Goal: Feedback & Contribution: Leave review/rating

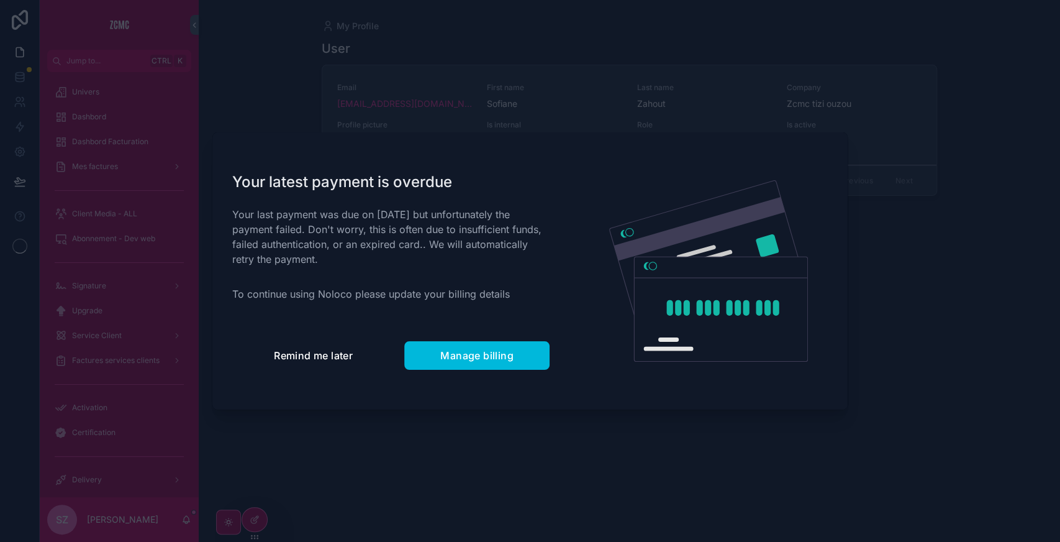
click at [293, 358] on span "Remind me later" at bounding box center [313, 355] width 79 height 12
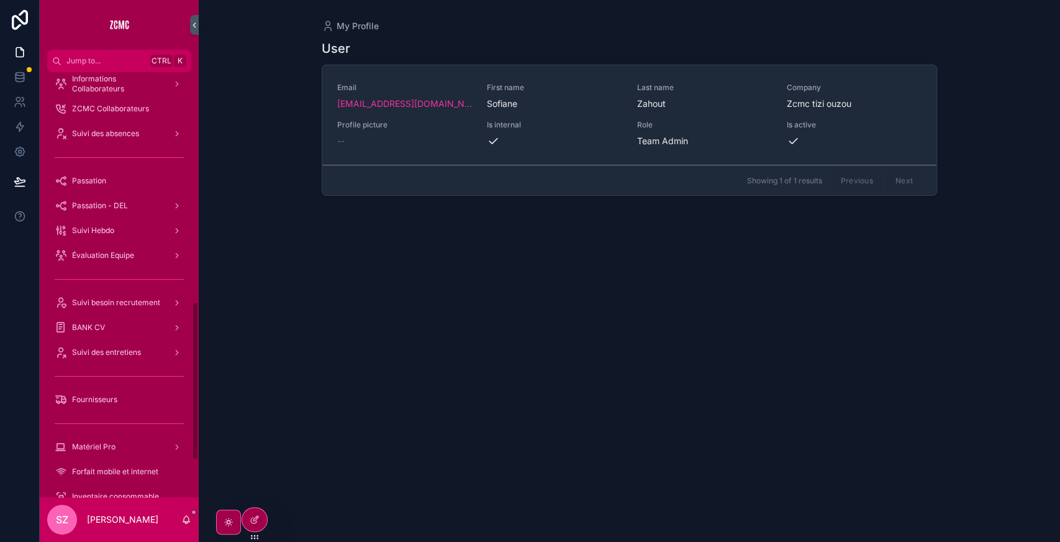
scroll to position [713, 0]
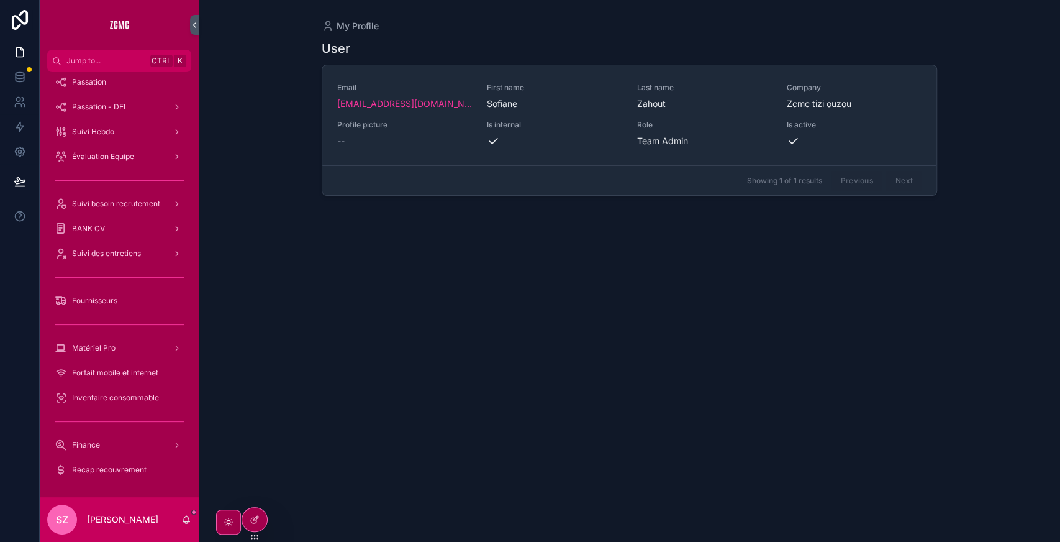
click at [131, 248] on div "Suivi des entretiens" at bounding box center [119, 253] width 129 height 20
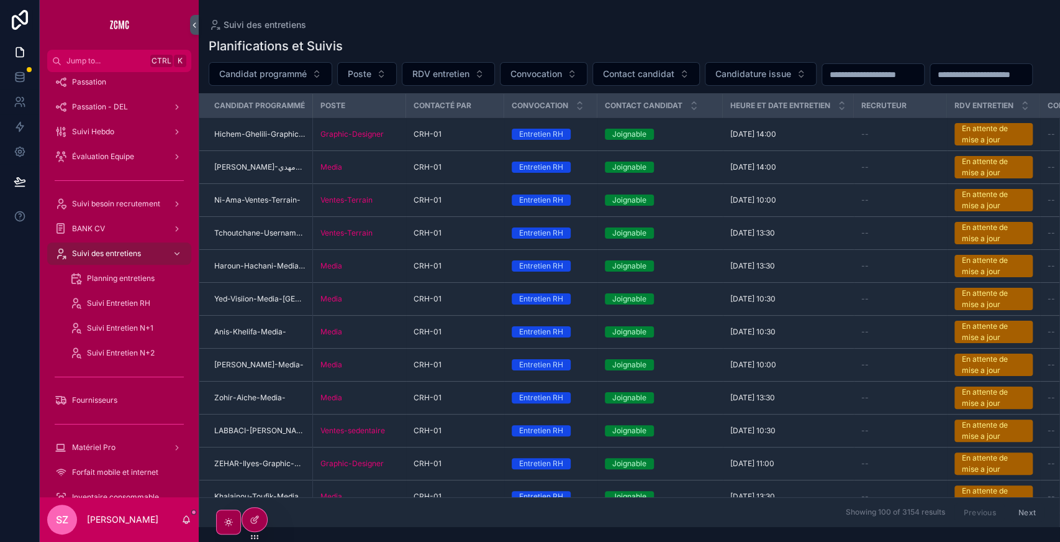
click at [930, 83] on input "scrollable content" at bounding box center [981, 74] width 102 height 17
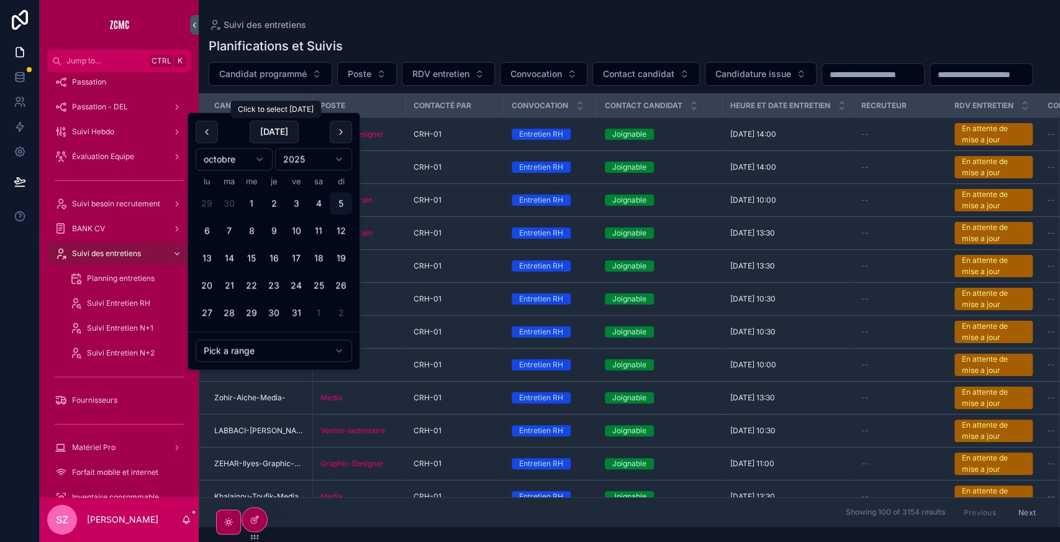
click at [278, 128] on button "[DATE]" at bounding box center [274, 131] width 49 height 22
type input "**********"
click at [404, 86] on div "**********" at bounding box center [629, 74] width 861 height 24
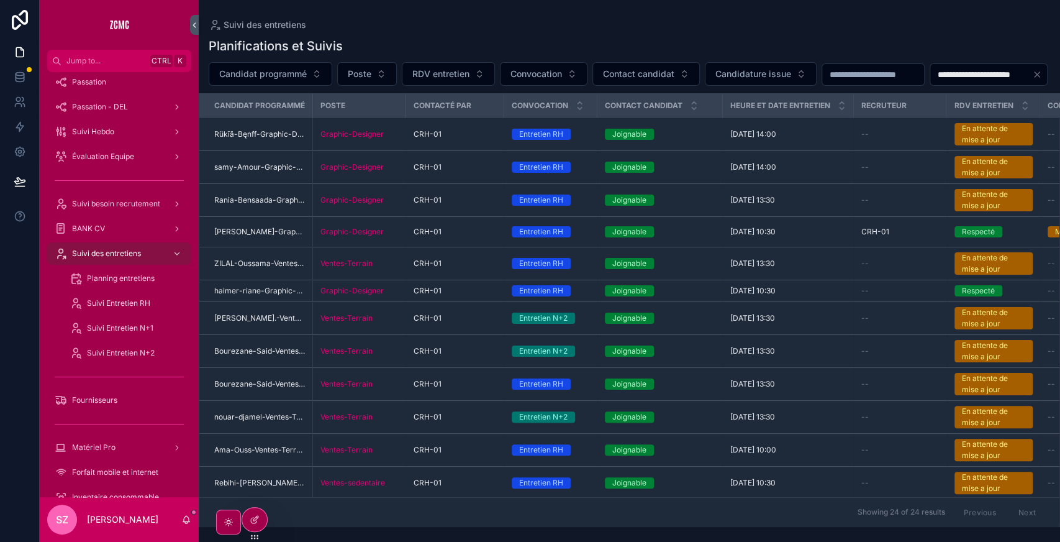
click at [442, 75] on span "RDV entretien" at bounding box center [440, 74] width 57 height 12
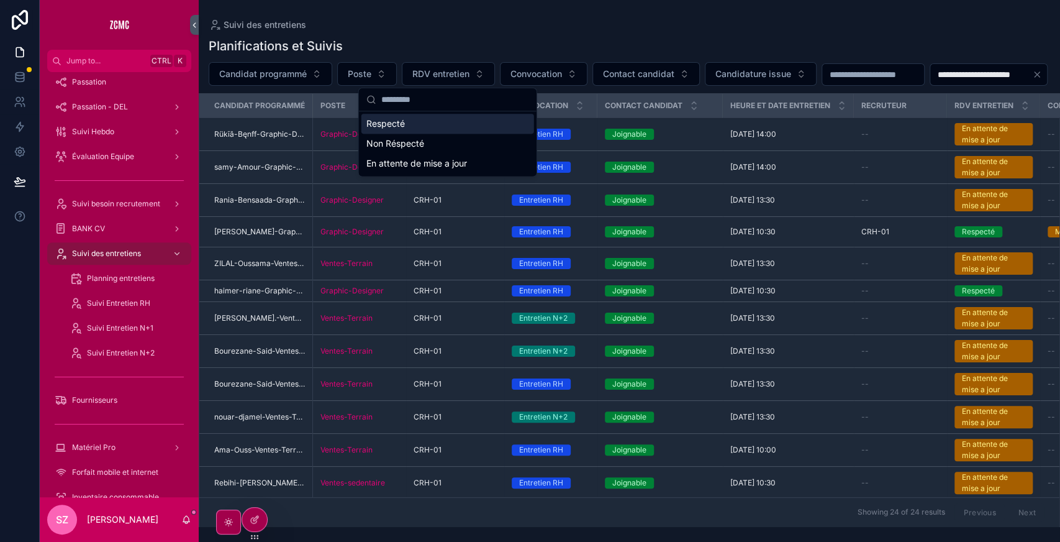
click at [542, 74] on span "Convocation" at bounding box center [537, 74] width 52 height 12
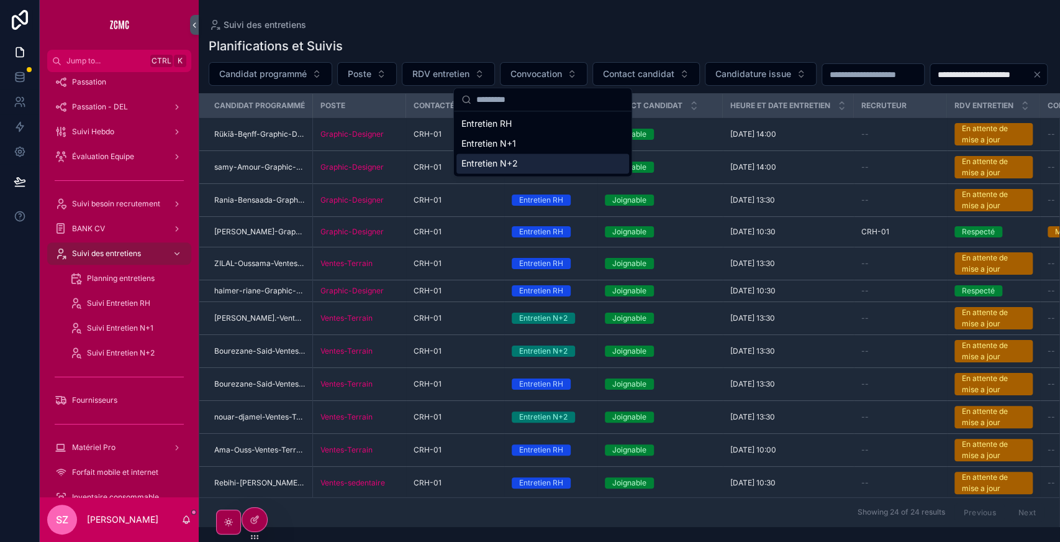
click at [507, 163] on div "Entretien N+2" at bounding box center [542, 163] width 173 height 20
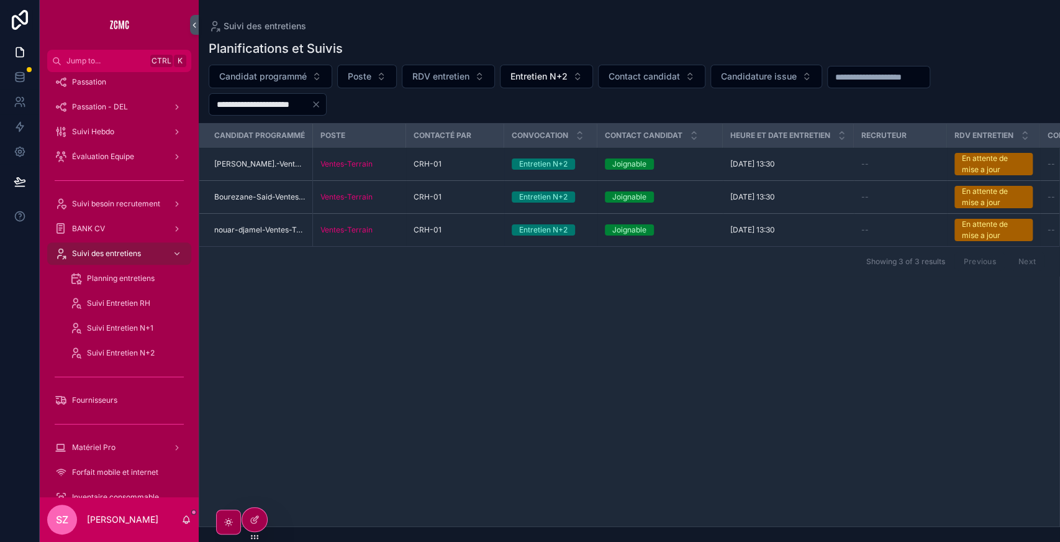
click at [526, 75] on span "Entretien N+2" at bounding box center [539, 76] width 57 height 12
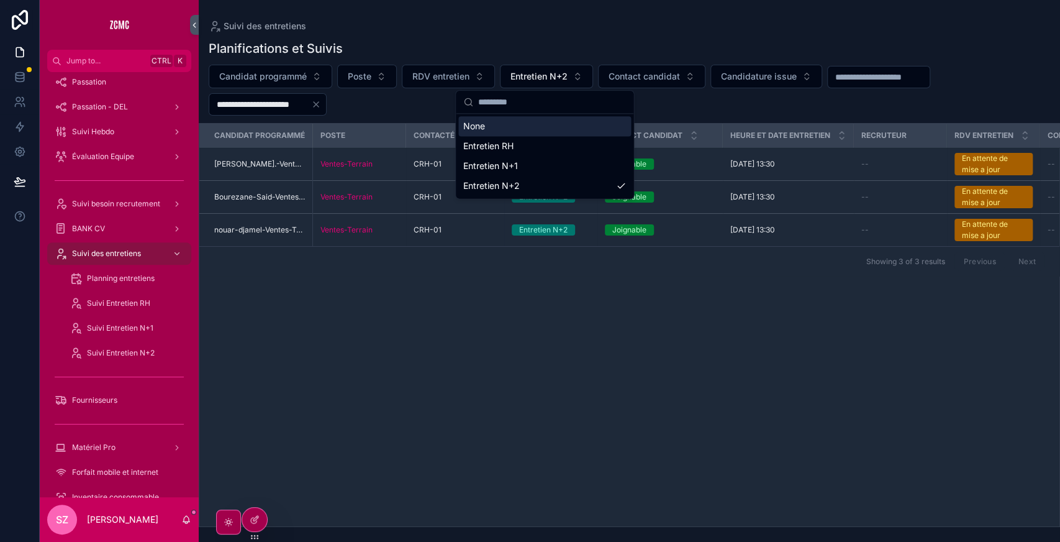
click at [491, 129] on div "None" at bounding box center [544, 126] width 173 height 20
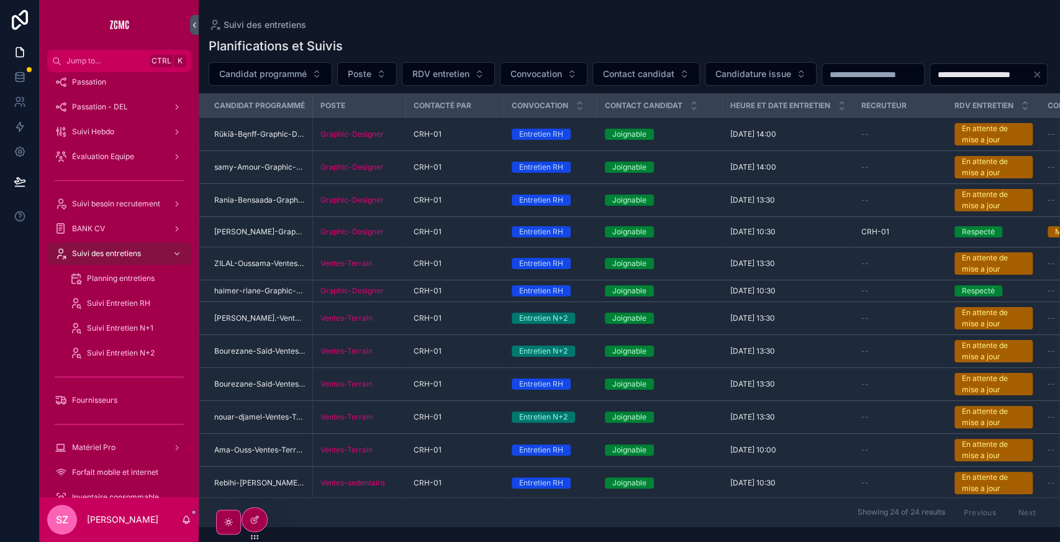
click at [410, 79] on button "RDV entretien" at bounding box center [448, 74] width 93 height 24
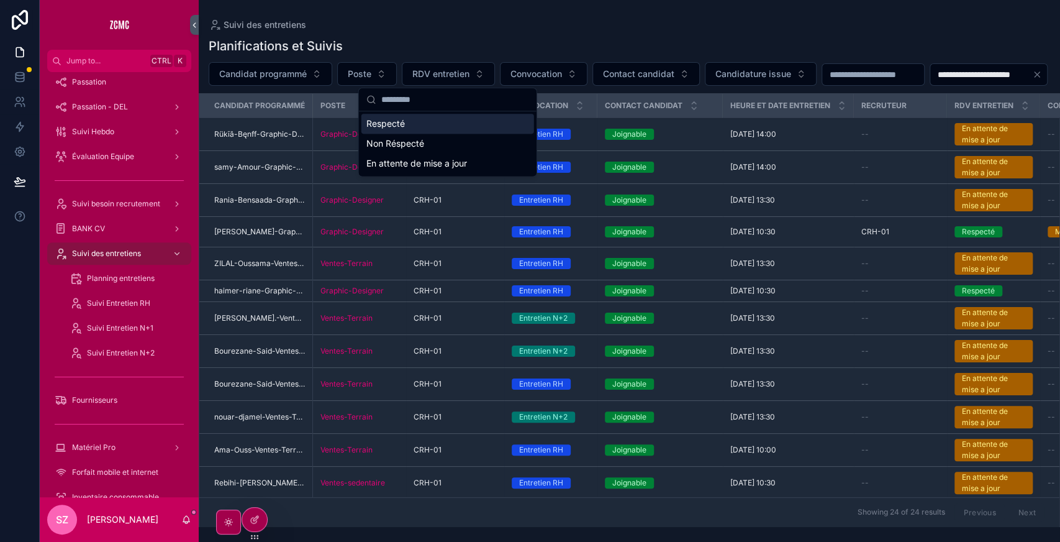
click at [391, 120] on div "Respecté" at bounding box center [447, 124] width 173 height 20
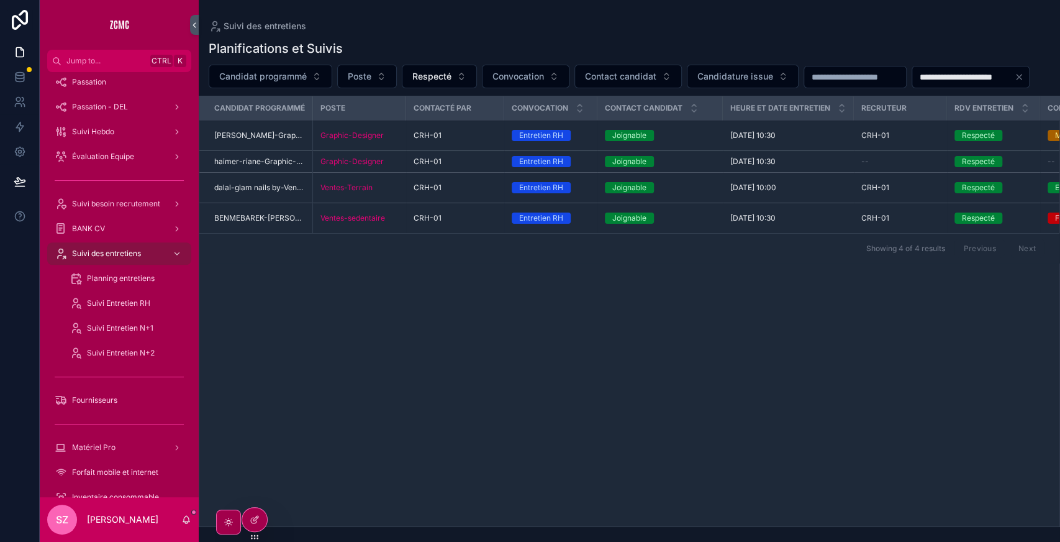
click at [442, 78] on span "Respecté" at bounding box center [431, 76] width 39 height 12
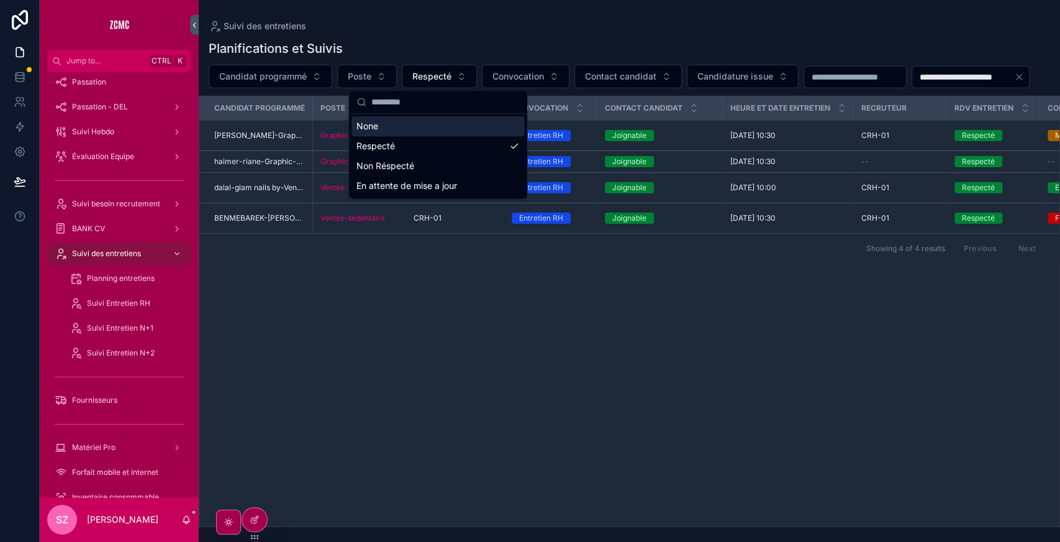
click at [589, 118] on div "**********" at bounding box center [629, 279] width 861 height 494
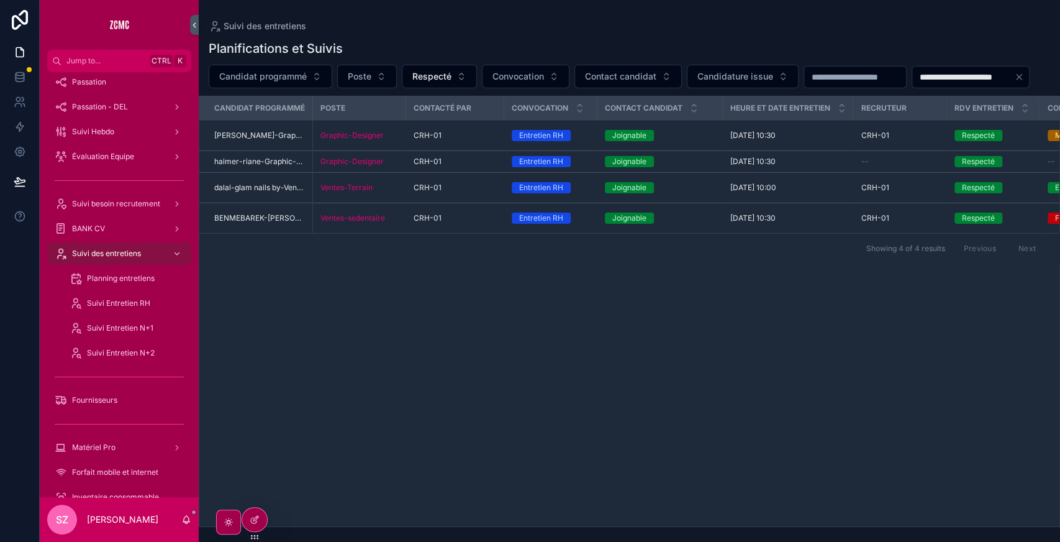
click at [423, 73] on span "Respecté" at bounding box center [431, 76] width 39 height 12
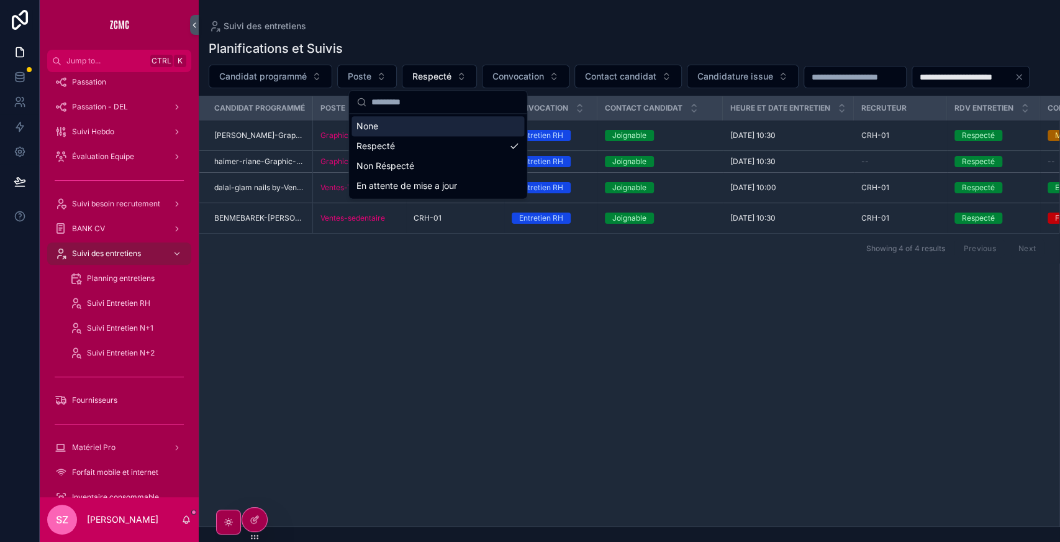
click at [404, 132] on div "None" at bounding box center [438, 126] width 173 height 20
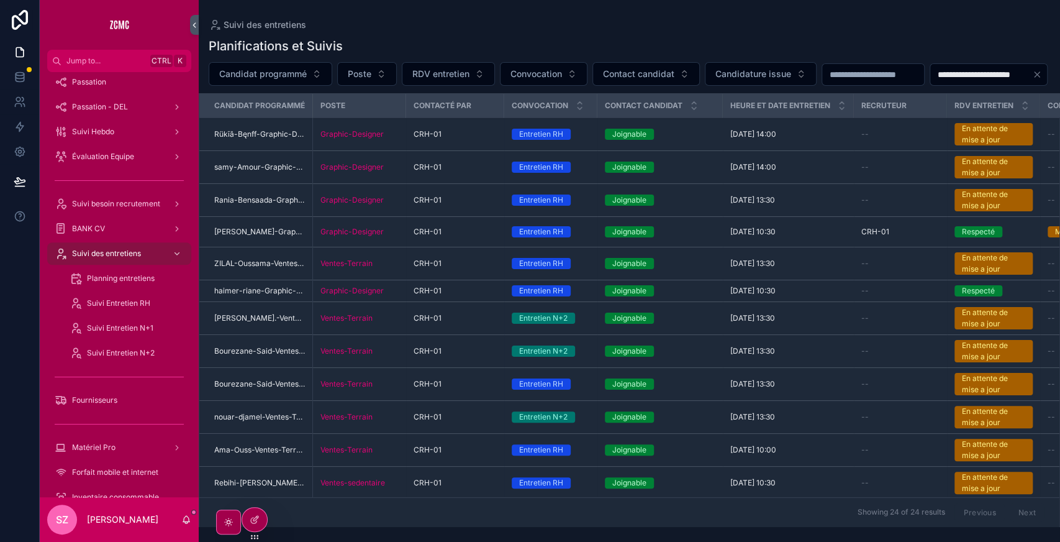
click at [461, 71] on span "RDV entretien" at bounding box center [440, 74] width 57 height 12
click at [561, 86] on div "**********" at bounding box center [629, 74] width 861 height 24
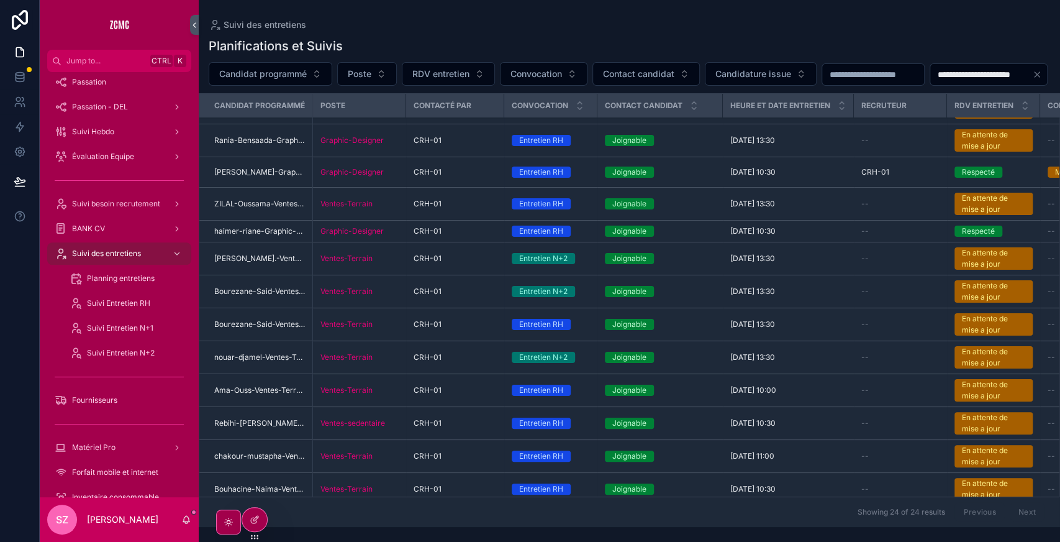
click at [307, 65] on button "Candidat programmé" at bounding box center [271, 74] width 124 height 24
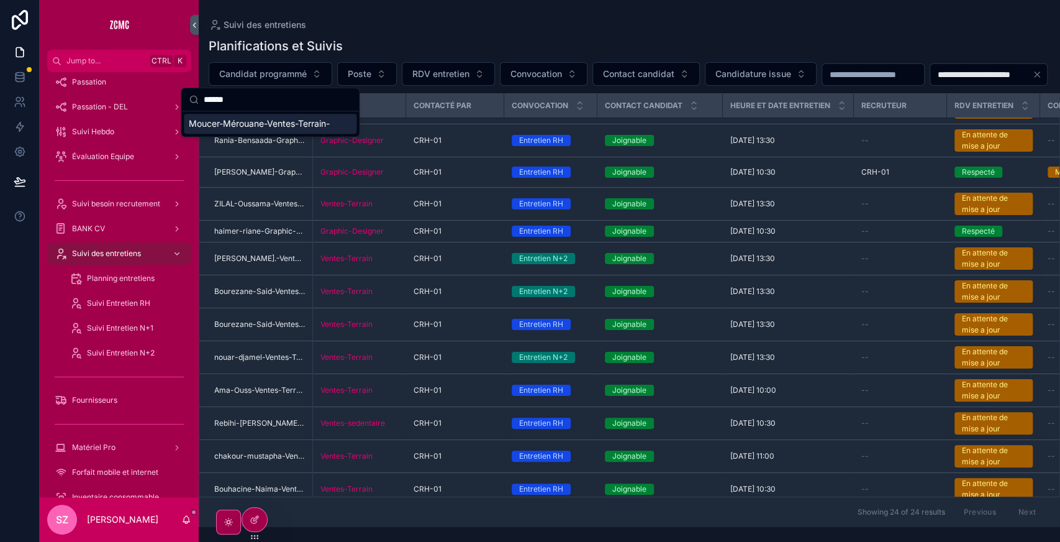
type input "******"
click at [245, 122] on span "Moucer-Mérouane-Ventes-Terrain-" at bounding box center [259, 123] width 141 height 12
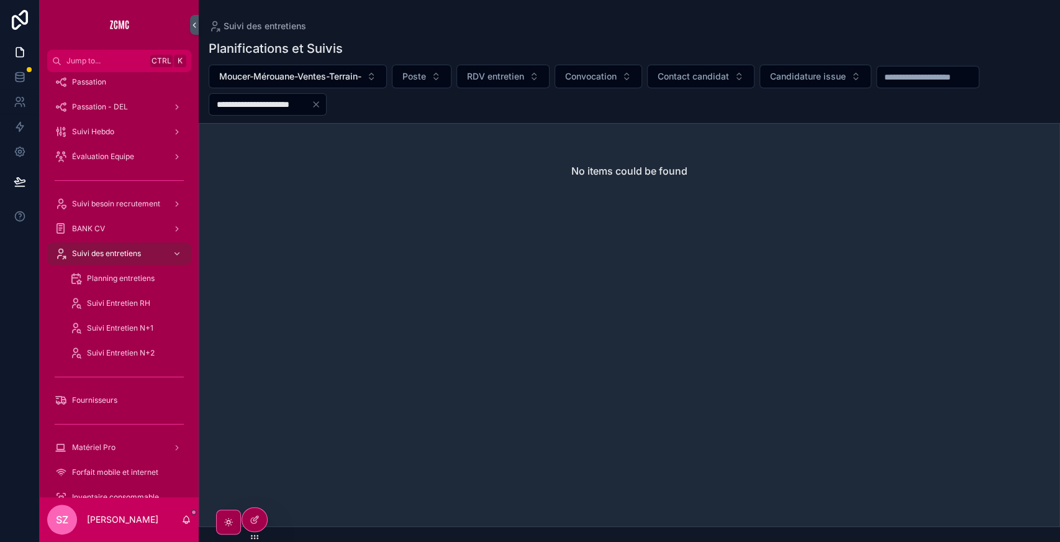
click at [303, 98] on input "**********" at bounding box center [260, 104] width 102 height 17
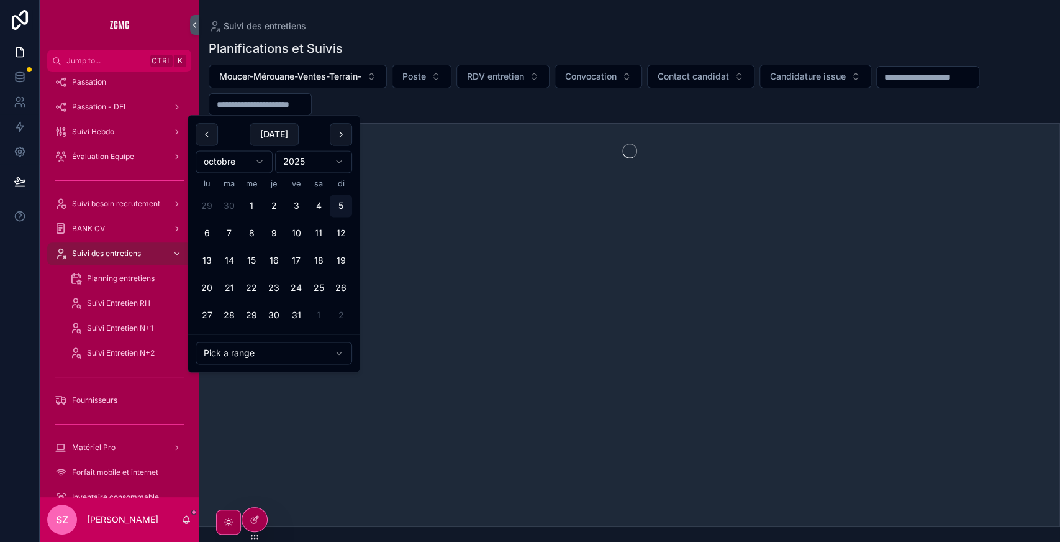
click at [379, 94] on div "[PERSON_NAME]-Mérouane-Ventes-Terrain- Poste RDV entretien Convocation Contact …" at bounding box center [629, 90] width 861 height 51
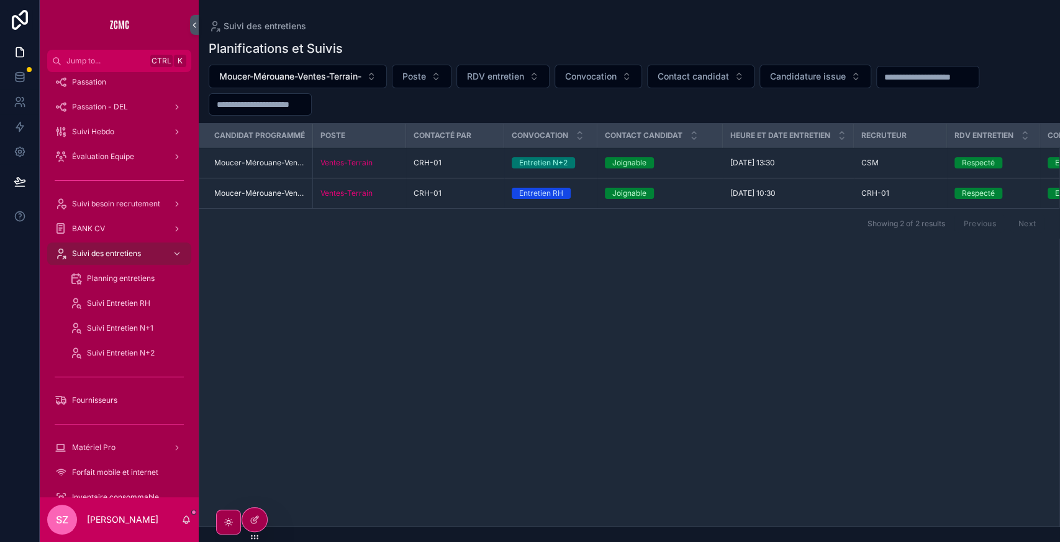
click at [473, 166] on div "CRH-01" at bounding box center [455, 163] width 83 height 10
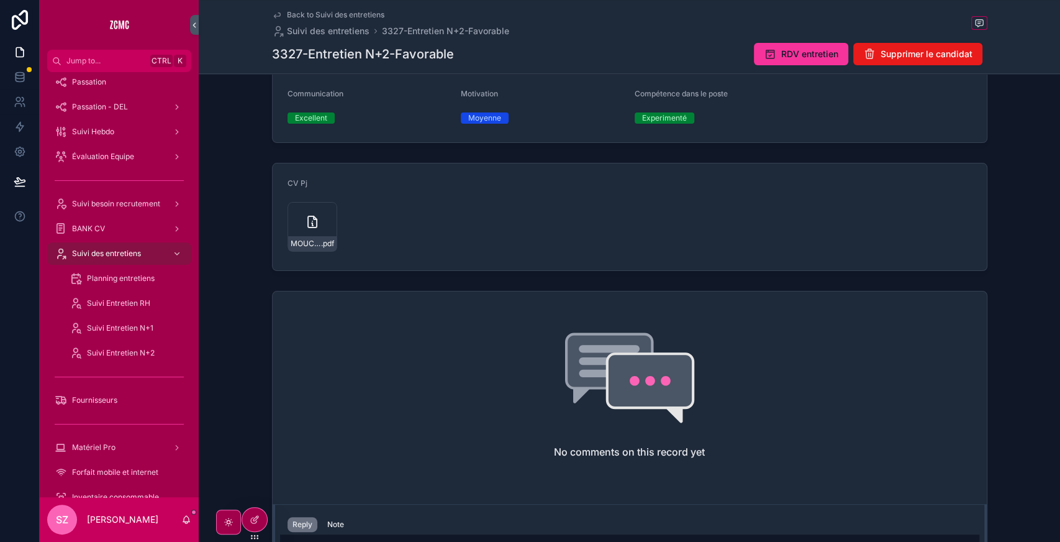
scroll to position [308, 0]
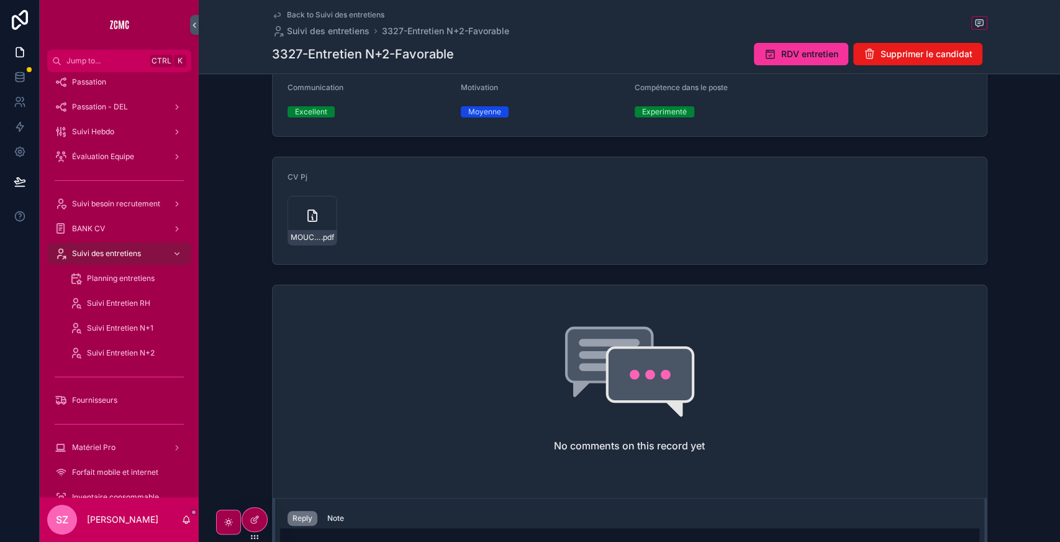
click at [294, 206] on div "MOUCER-[PERSON_NAME]-Com .pdf" at bounding box center [313, 221] width 50 height 50
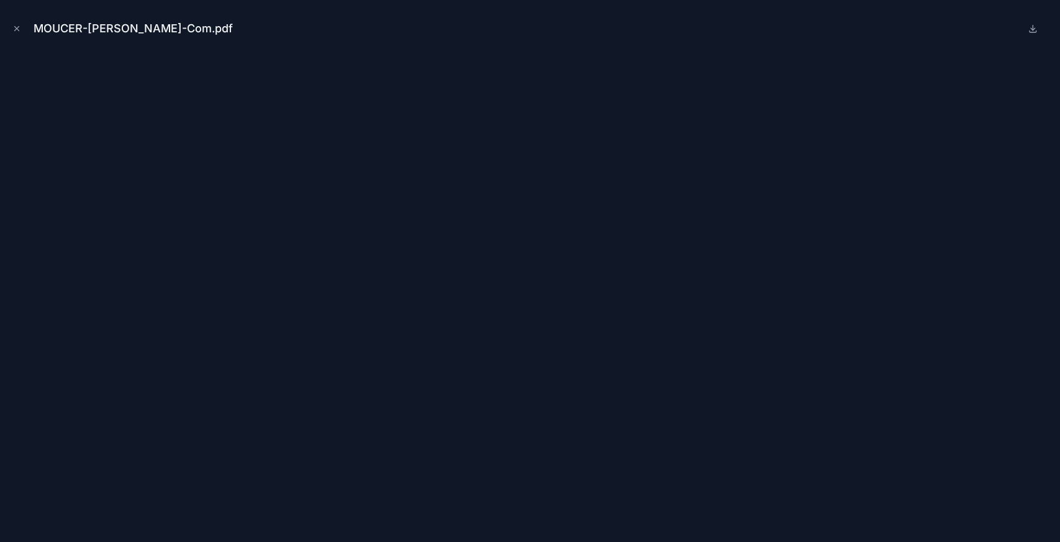
click at [20, 29] on icon "Close modal" at bounding box center [16, 28] width 9 height 9
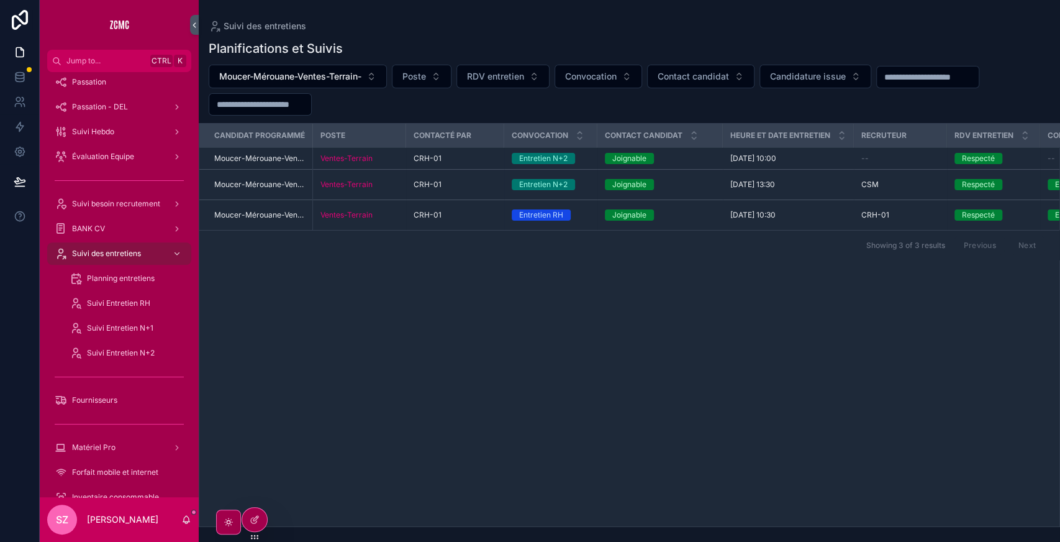
click at [300, 79] on span "Moucer-Mérouane-Ventes-Terrain-" at bounding box center [290, 76] width 142 height 12
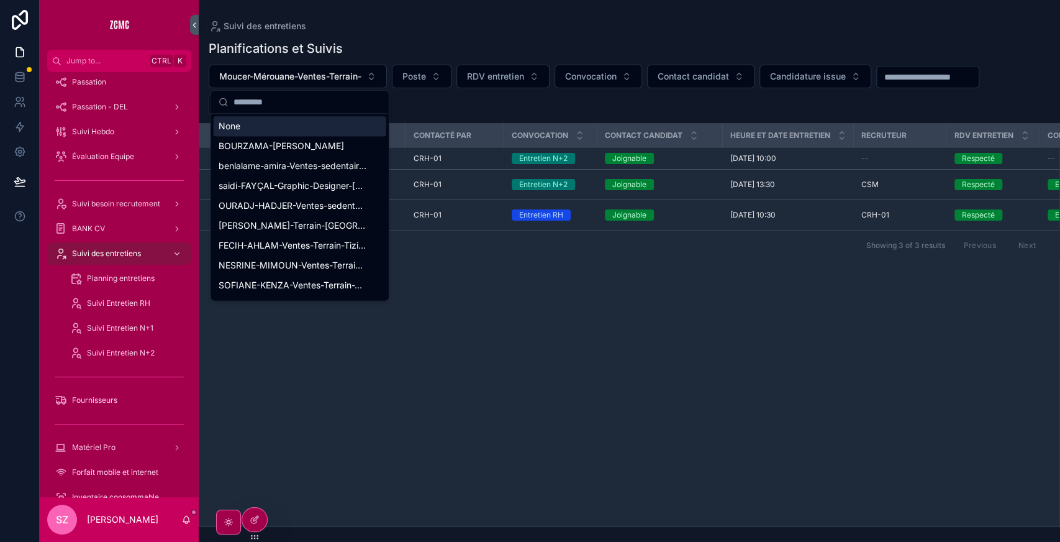
click at [263, 106] on input "scrollable content" at bounding box center [308, 102] width 148 height 22
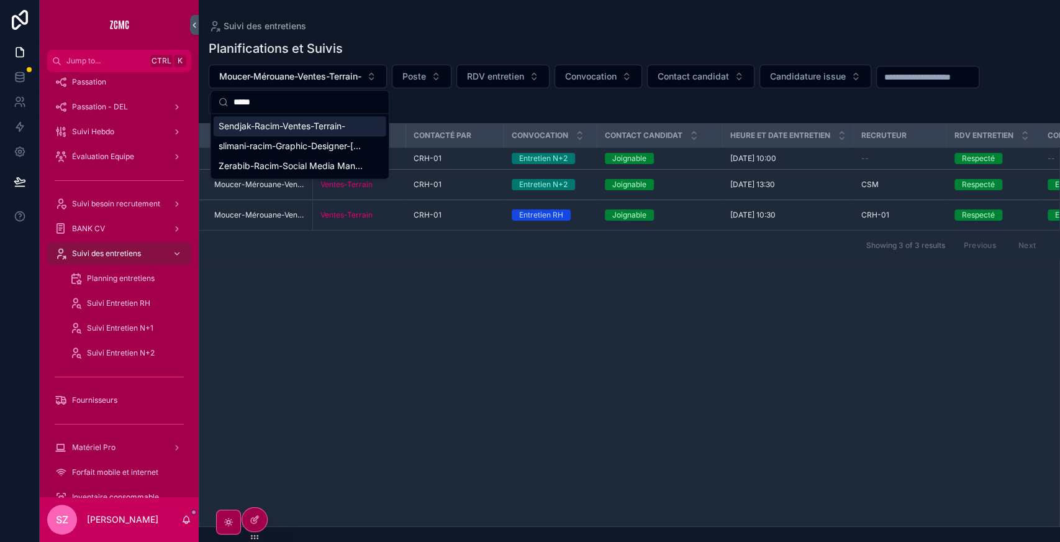
type input "*****"
click at [306, 132] on div "Sendjak-Racim-Ventes-Terrain-" at bounding box center [300, 126] width 173 height 20
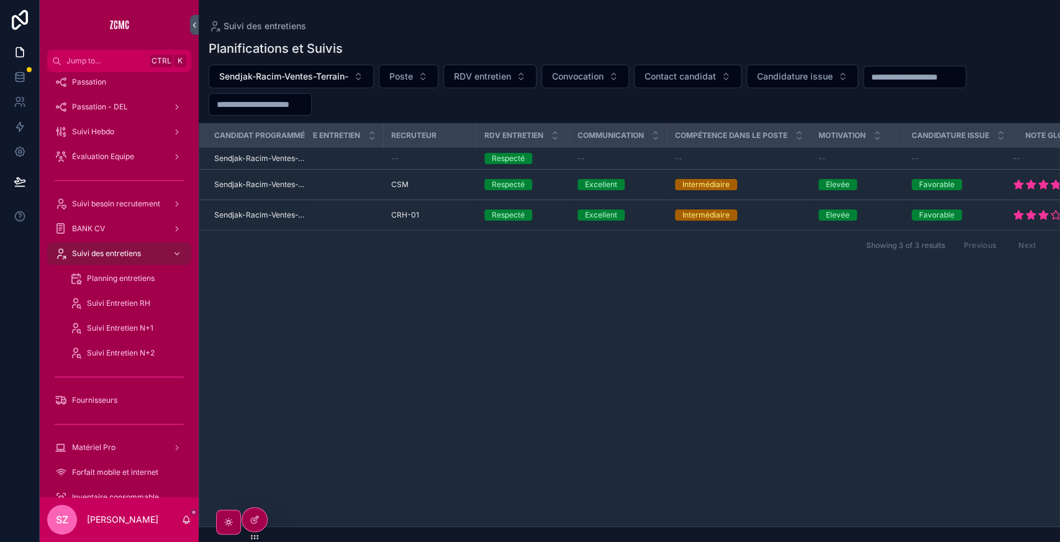
scroll to position [0, 517]
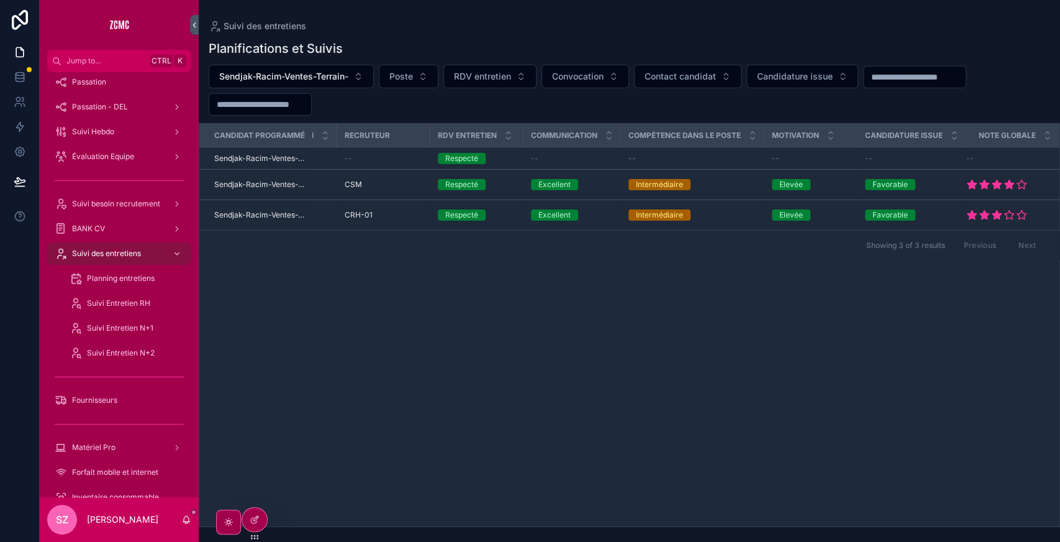
click at [209, 65] on button "Sendjak-Racim-Ventes-Terrain-" at bounding box center [291, 77] width 165 height 24
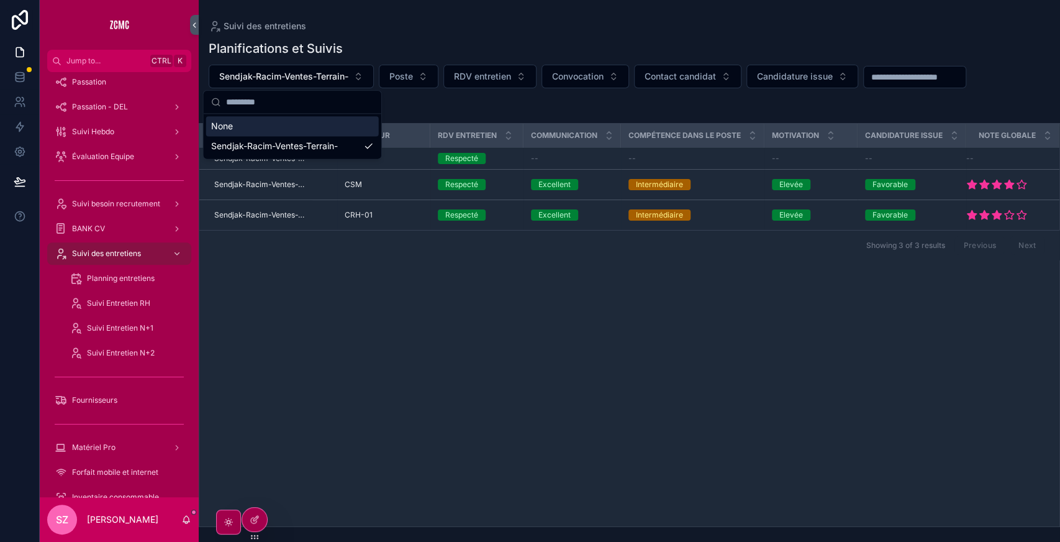
click at [515, 242] on div "Showing 3 of 3 results Previous Next" at bounding box center [629, 245] width 860 height 30
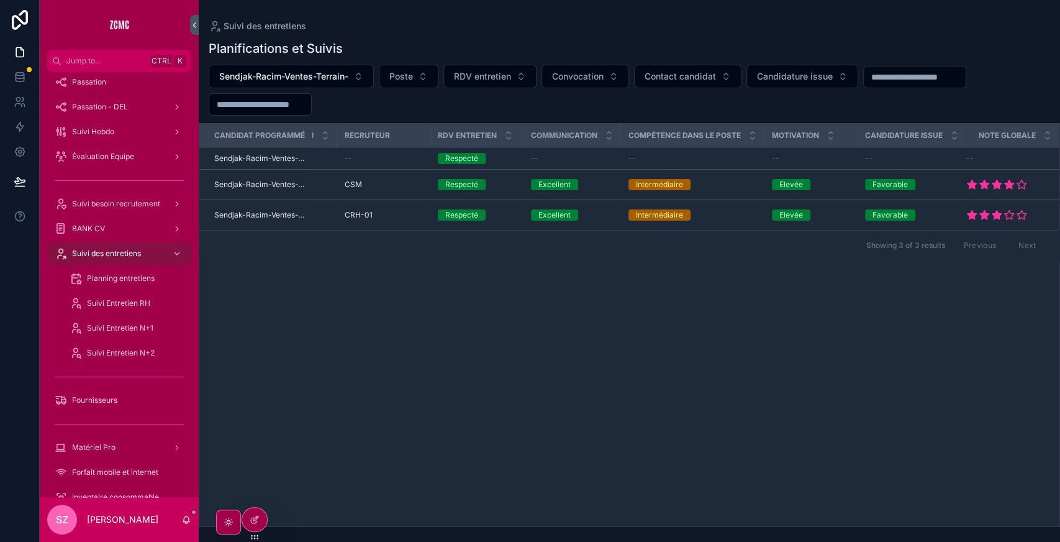
click at [730, 244] on div "Showing 3 of 3 results Previous Next" at bounding box center [629, 245] width 860 height 30
click at [885, 160] on div "--" at bounding box center [912, 158] width 94 height 10
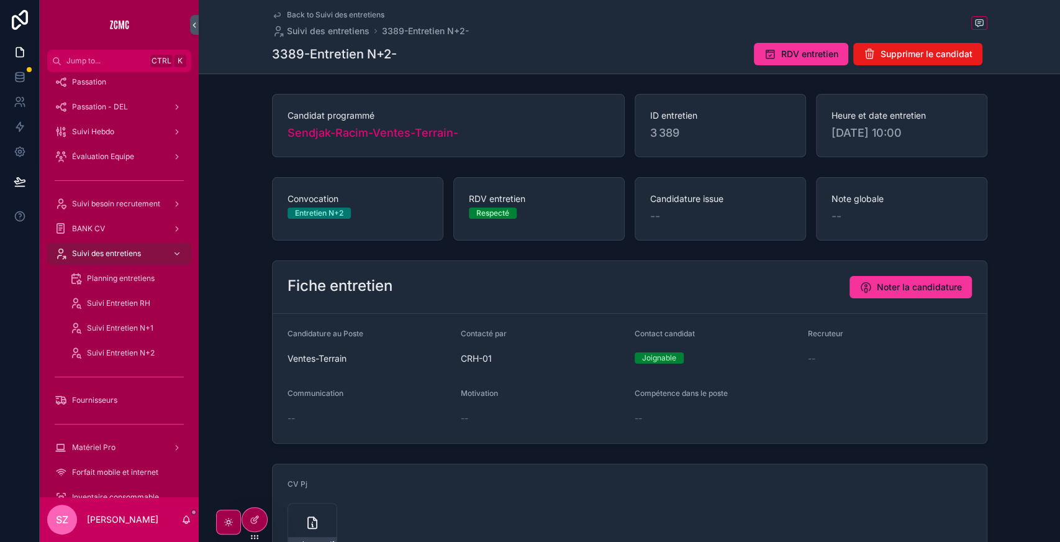
click at [879, 296] on button "Noter la candidature" at bounding box center [911, 287] width 122 height 22
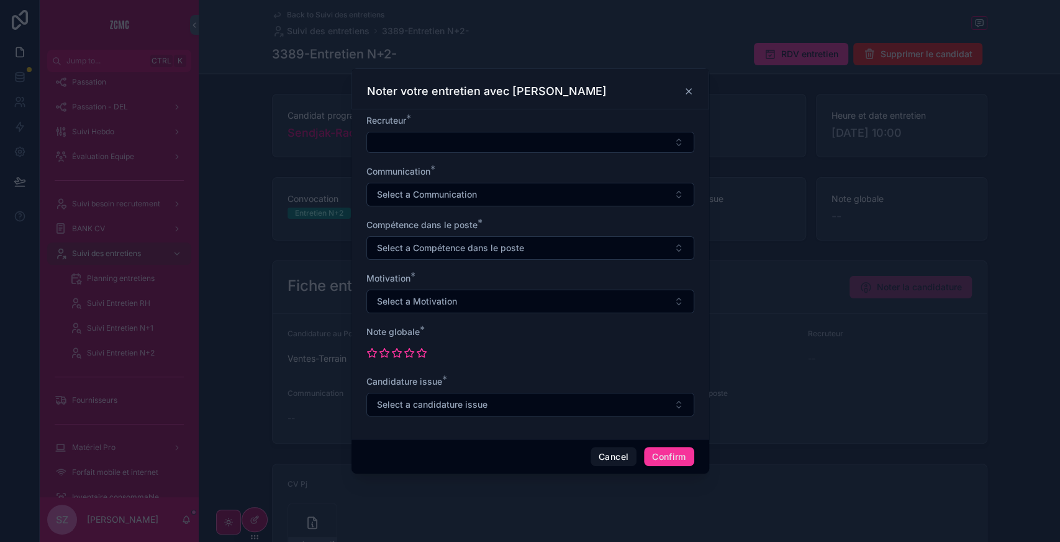
click at [421, 140] on button "Select Button" at bounding box center [530, 142] width 328 height 21
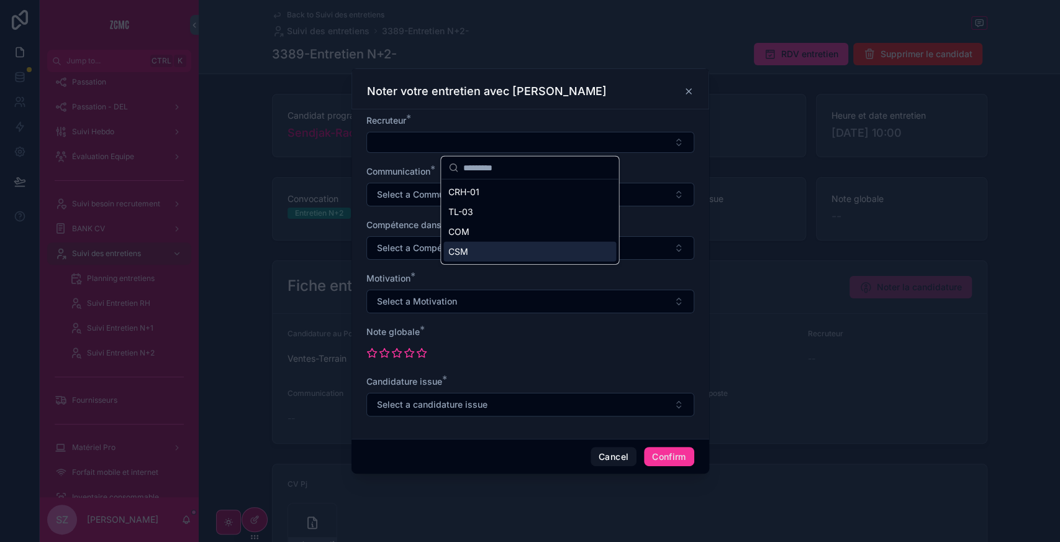
click at [479, 243] on div "CSM" at bounding box center [529, 252] width 173 height 20
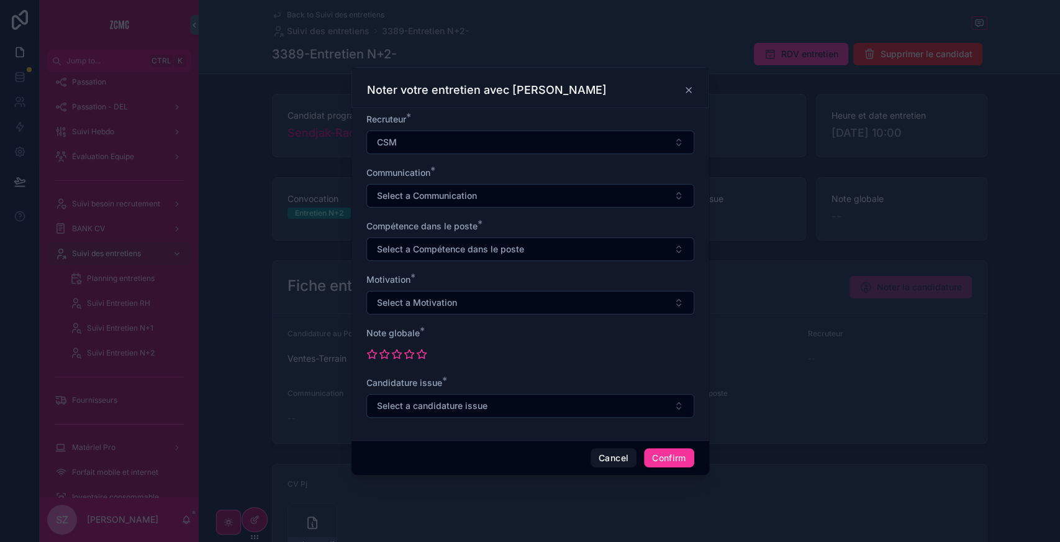
click at [414, 197] on span "Select a Communication" at bounding box center [427, 195] width 100 height 12
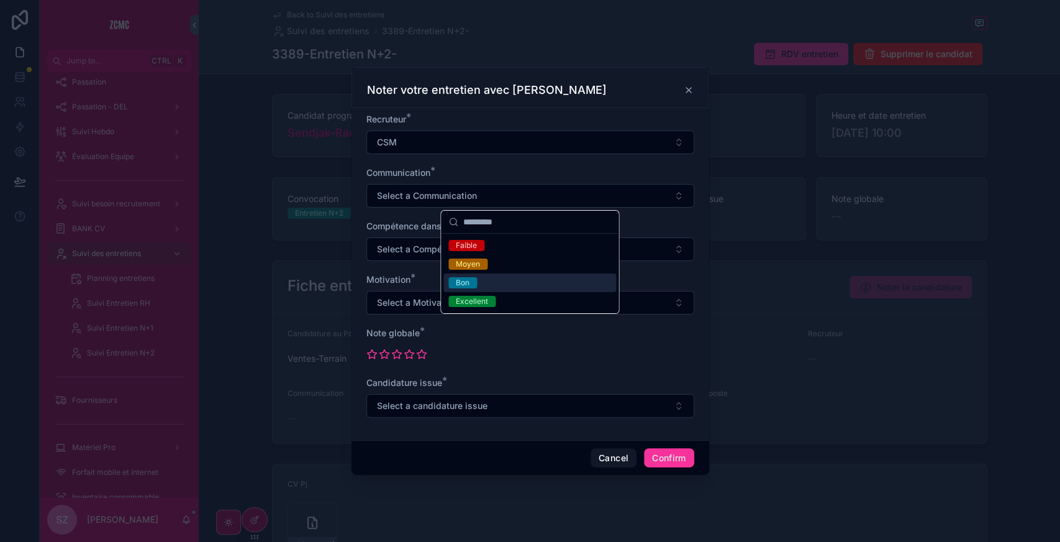
click at [472, 287] on span "Bon" at bounding box center [462, 282] width 29 height 11
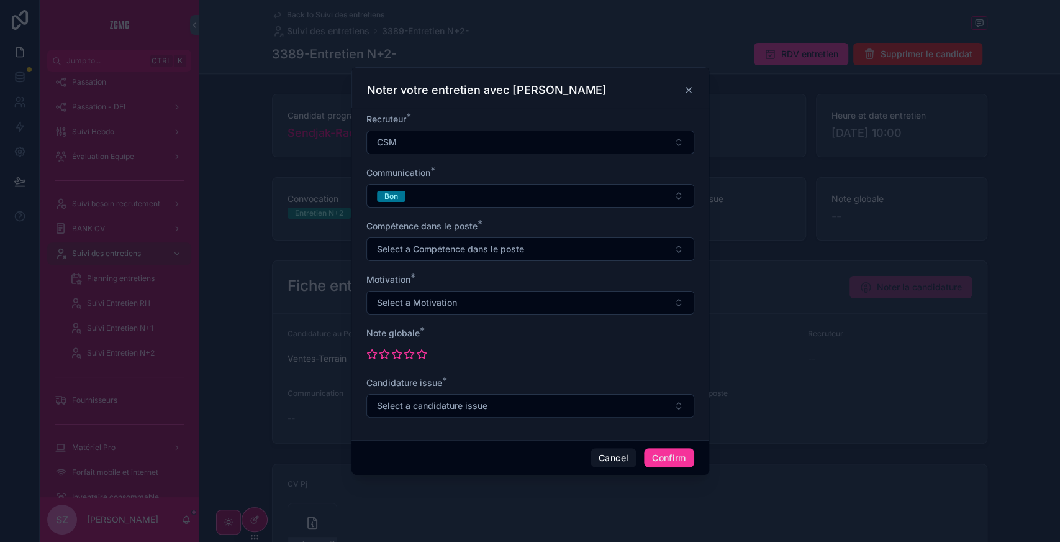
click at [426, 252] on span "Select a Compétence dans le poste" at bounding box center [450, 249] width 147 height 12
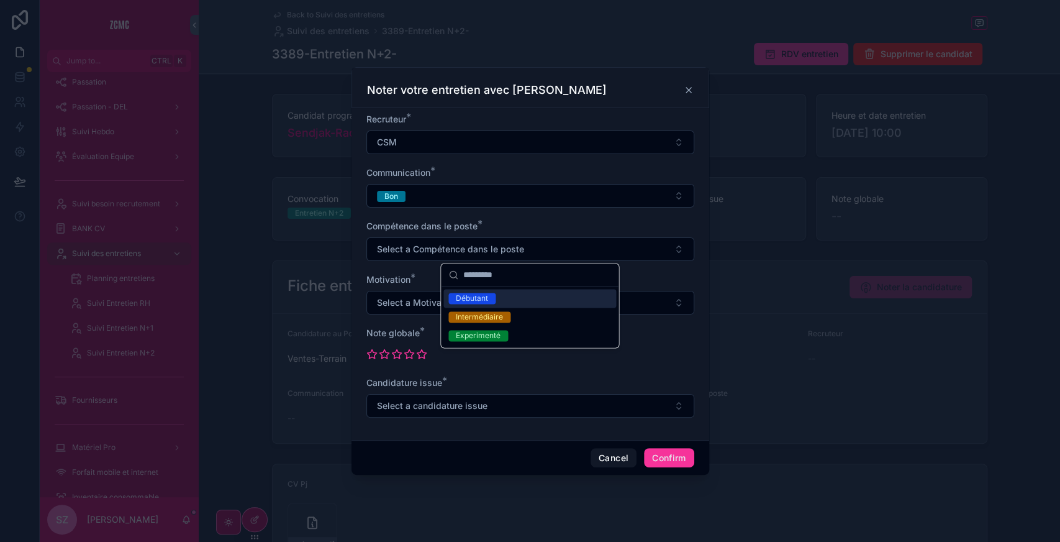
click at [502, 300] on div "Débutant" at bounding box center [529, 298] width 173 height 19
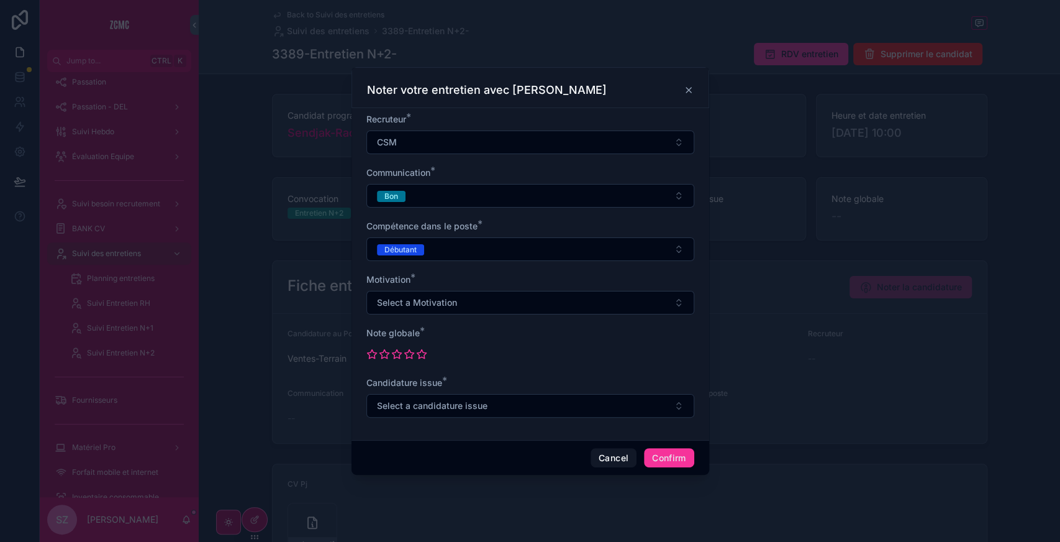
click at [464, 298] on button "Select a Motivation" at bounding box center [530, 303] width 328 height 24
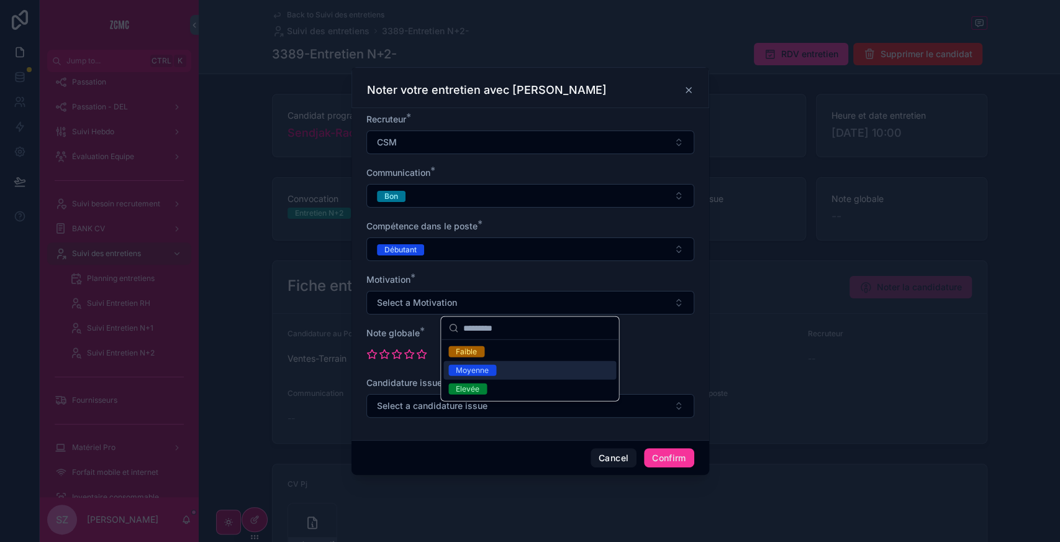
click at [493, 372] on span "Moyenne" at bounding box center [472, 370] width 48 height 11
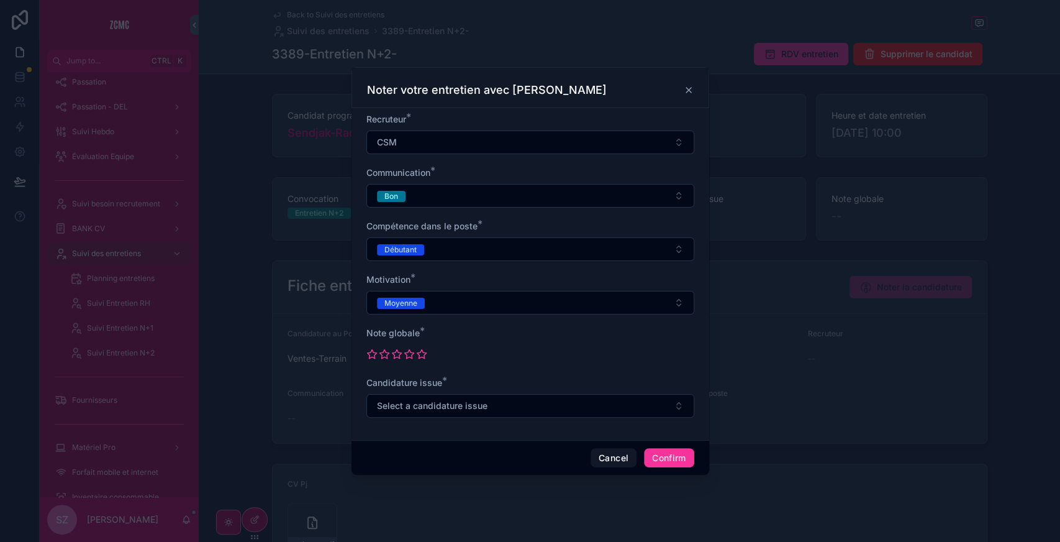
click at [394, 359] on div at bounding box center [530, 354] width 328 height 20
click at [391, 357] on icon at bounding box center [396, 353] width 11 height 11
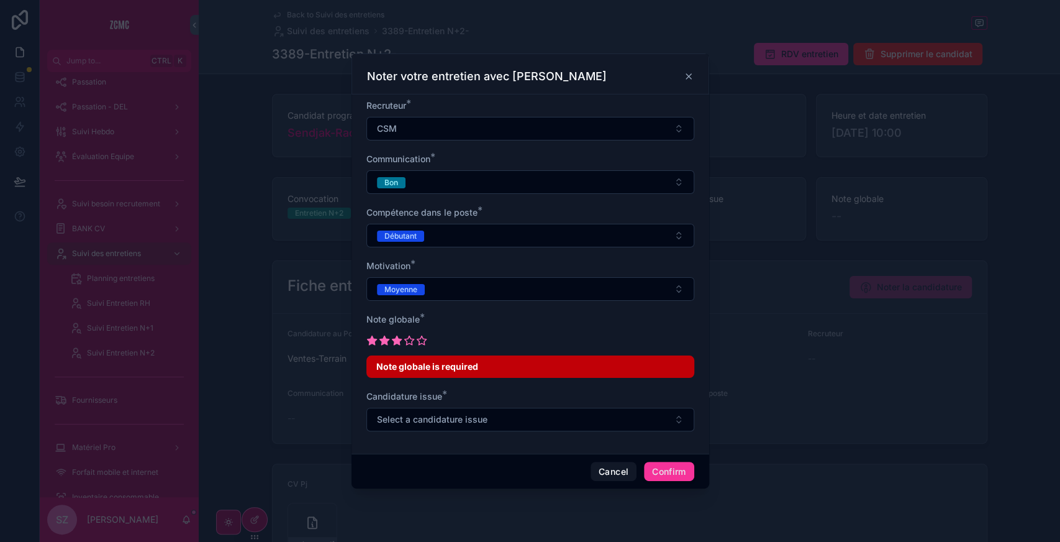
click at [397, 342] on icon at bounding box center [396, 339] width 9 height 9
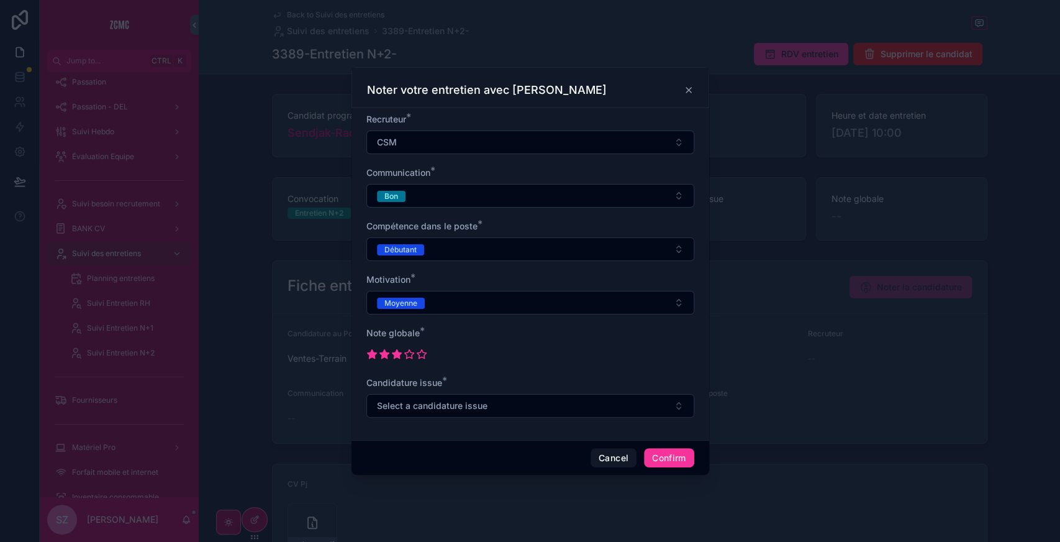
click at [461, 401] on span "Select a candidature issue" at bounding box center [432, 405] width 111 height 12
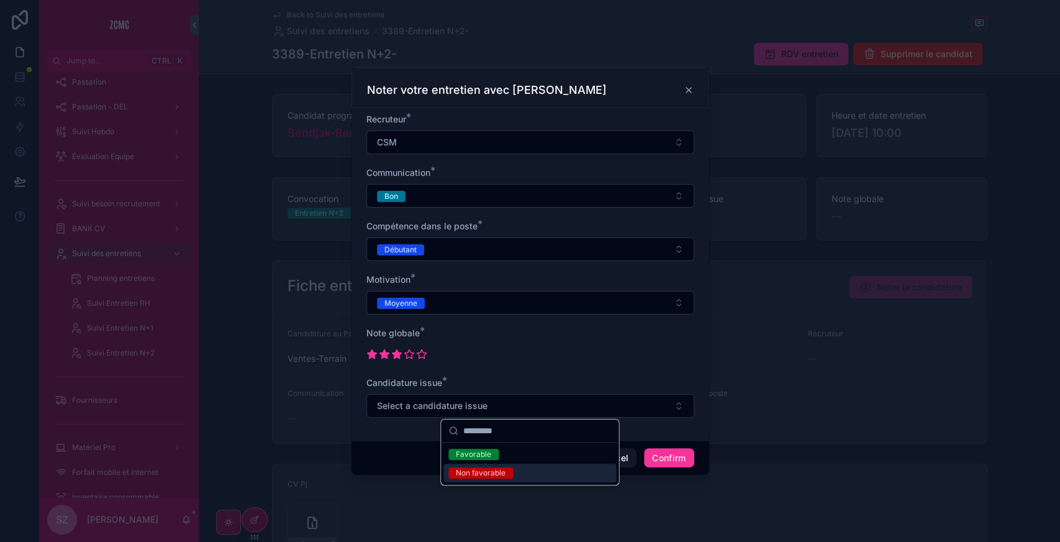
click at [517, 468] on div "Non favorable" at bounding box center [529, 472] width 173 height 19
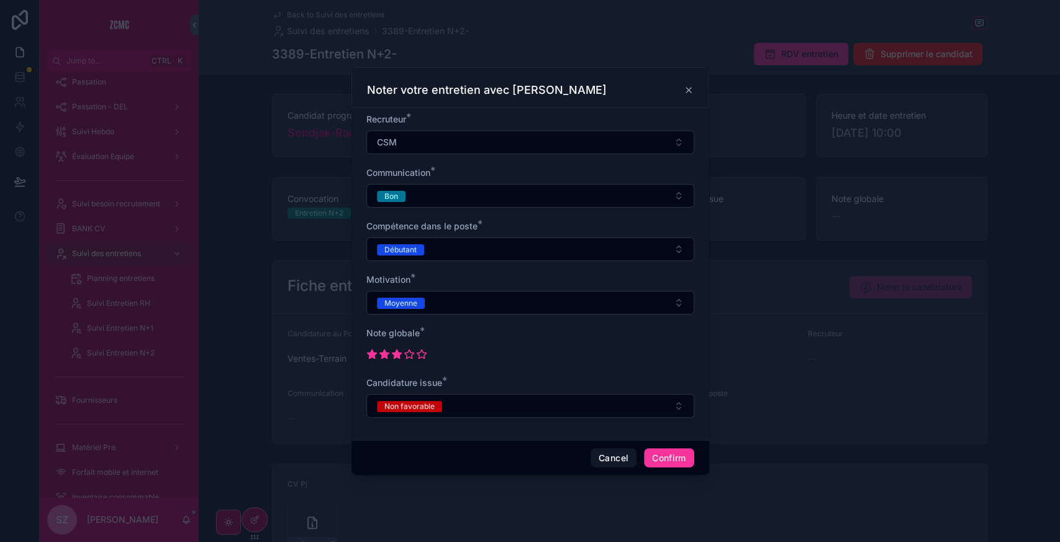
click at [670, 452] on button "Confirm" at bounding box center [669, 458] width 50 height 20
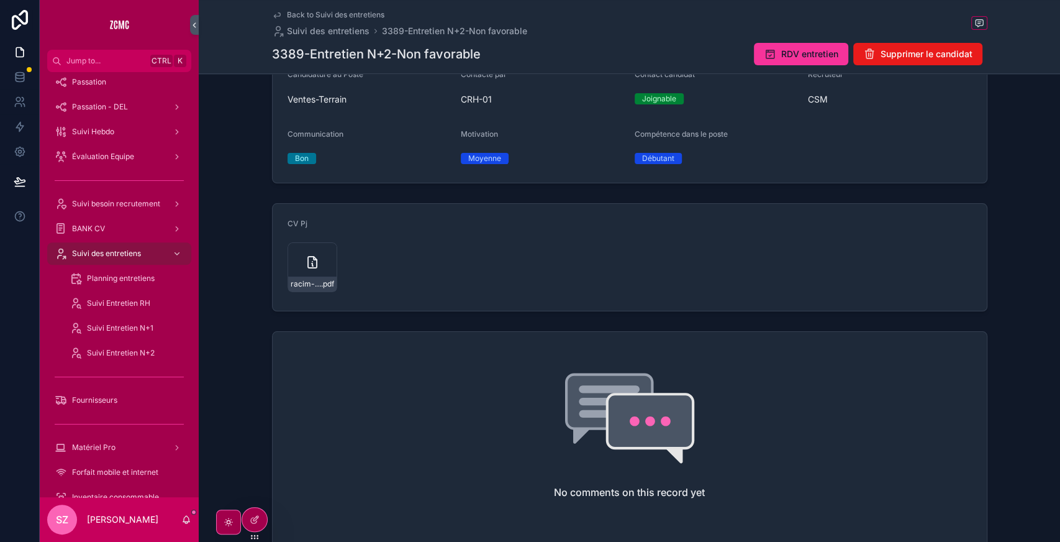
scroll to position [441, 0]
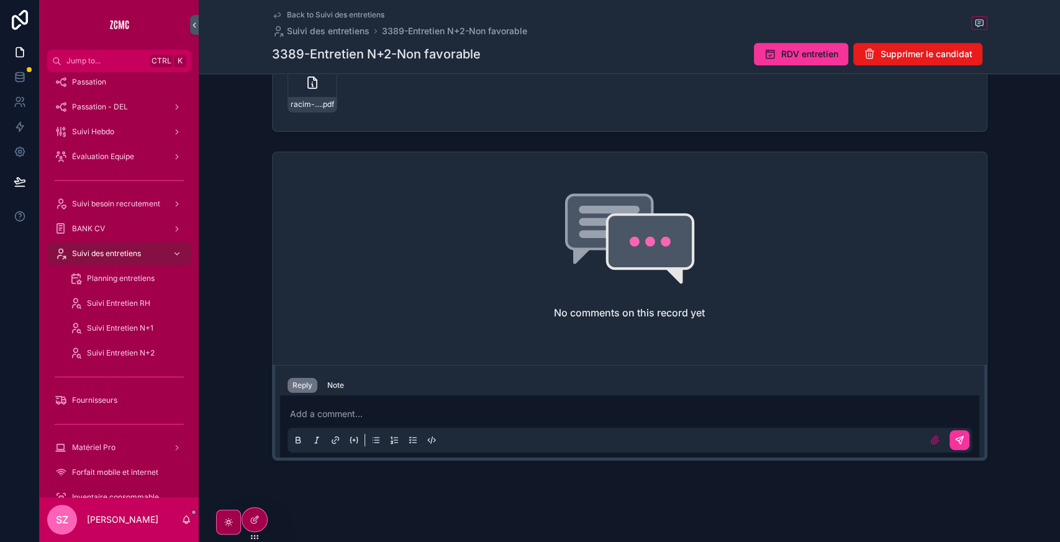
click at [332, 384] on div "Note" at bounding box center [335, 385] width 17 height 10
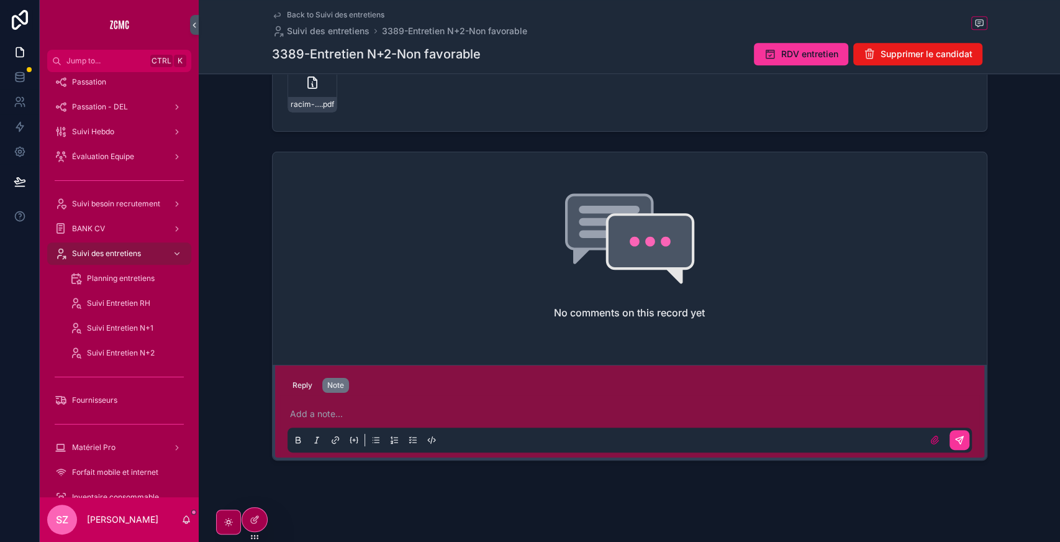
click at [346, 409] on p "scrollable content" at bounding box center [632, 413] width 684 height 12
click at [288, 386] on button "Reply" at bounding box center [303, 385] width 30 height 15
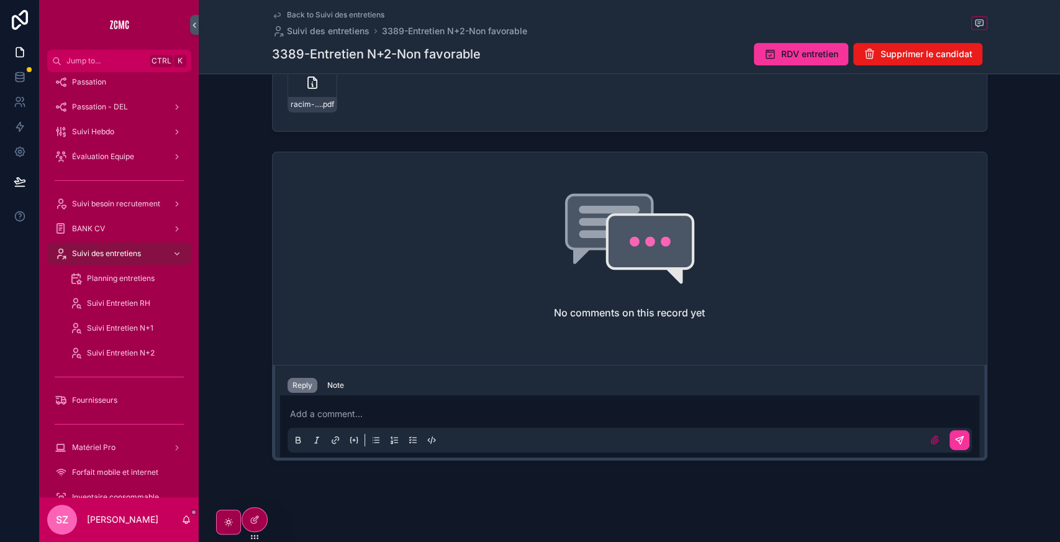
click at [324, 407] on p "scrollable content" at bounding box center [632, 413] width 684 height 12
click at [955, 442] on button "scrollable content" at bounding box center [960, 440] width 20 height 20
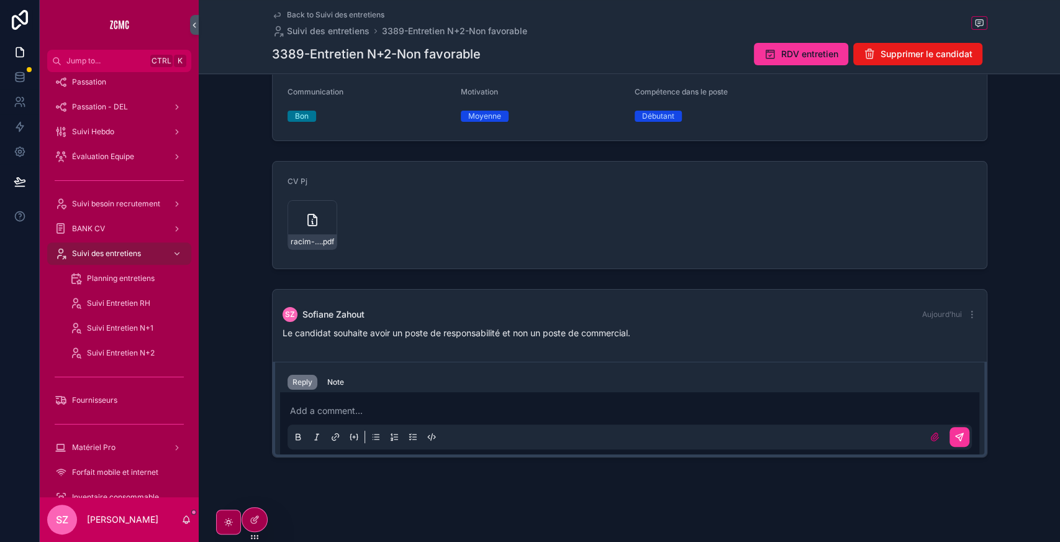
scroll to position [301, 0]
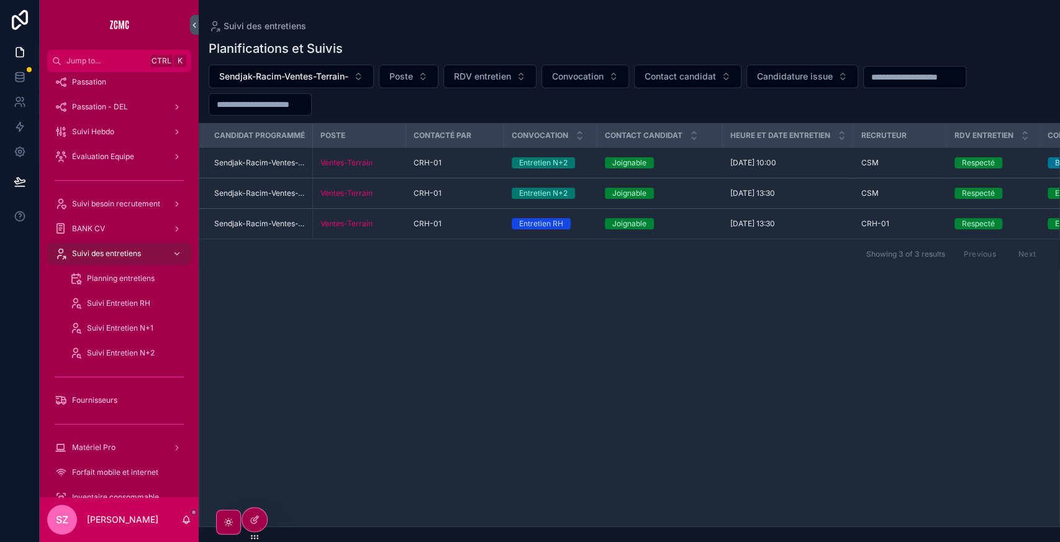
click at [346, 79] on span "Sendjak-Racim-Ventes-Terrain-" at bounding box center [283, 76] width 129 height 12
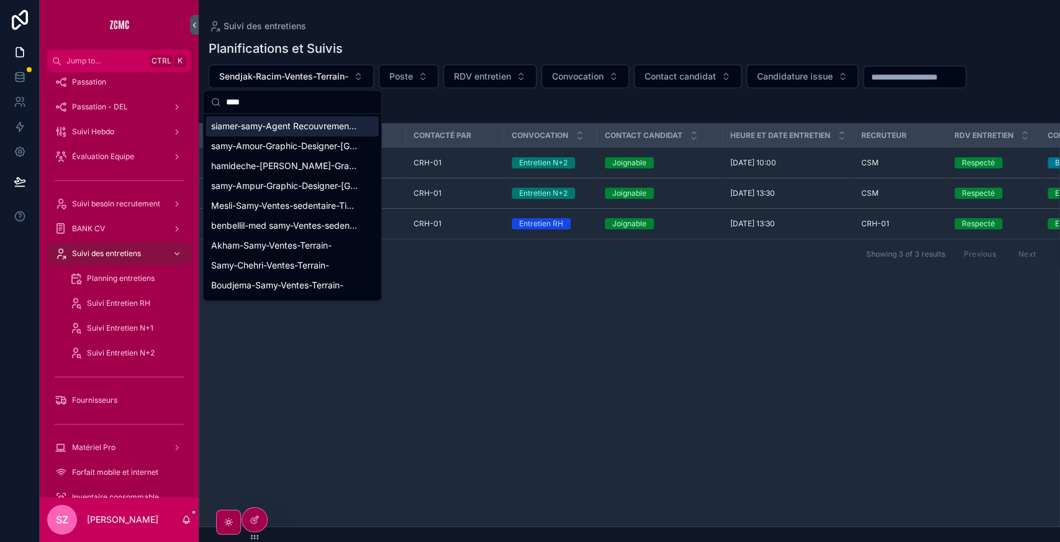
type input "****"
click at [296, 125] on span "siamer-samy-Agent Recouvrement -Front--[GEOGRAPHIC_DATA]" at bounding box center [285, 126] width 148 height 12
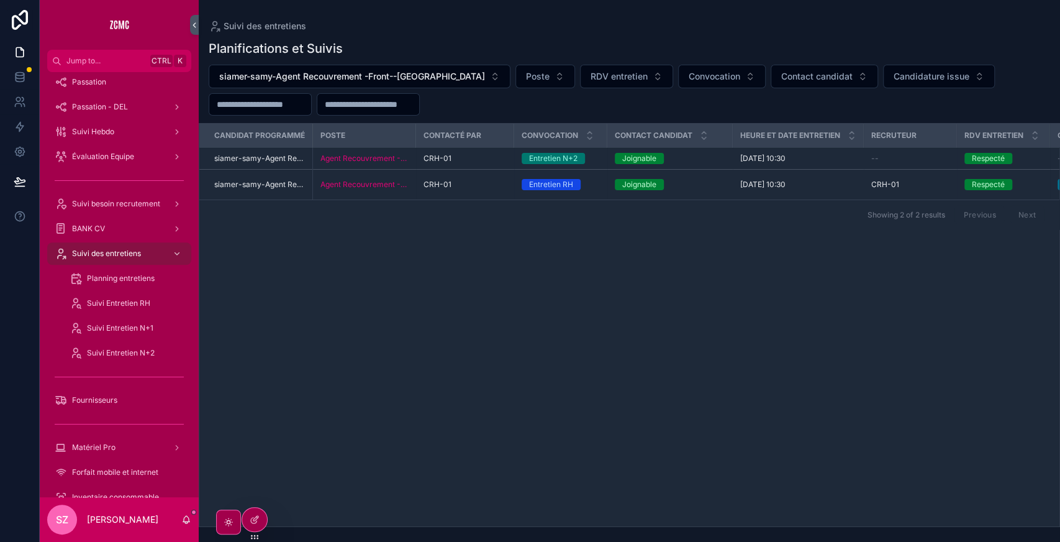
click at [491, 159] on div "CRH-01" at bounding box center [465, 158] width 83 height 10
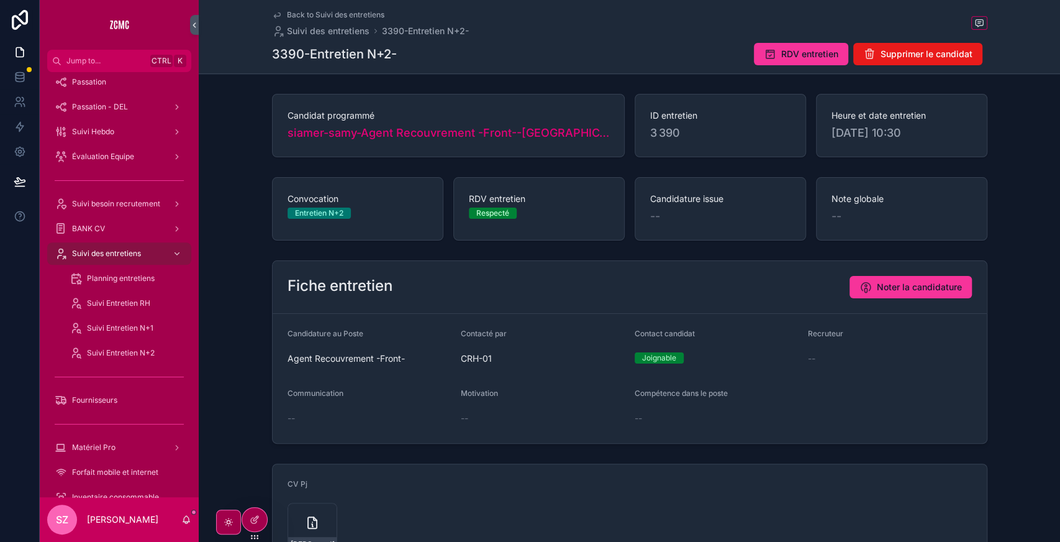
scroll to position [242, 0]
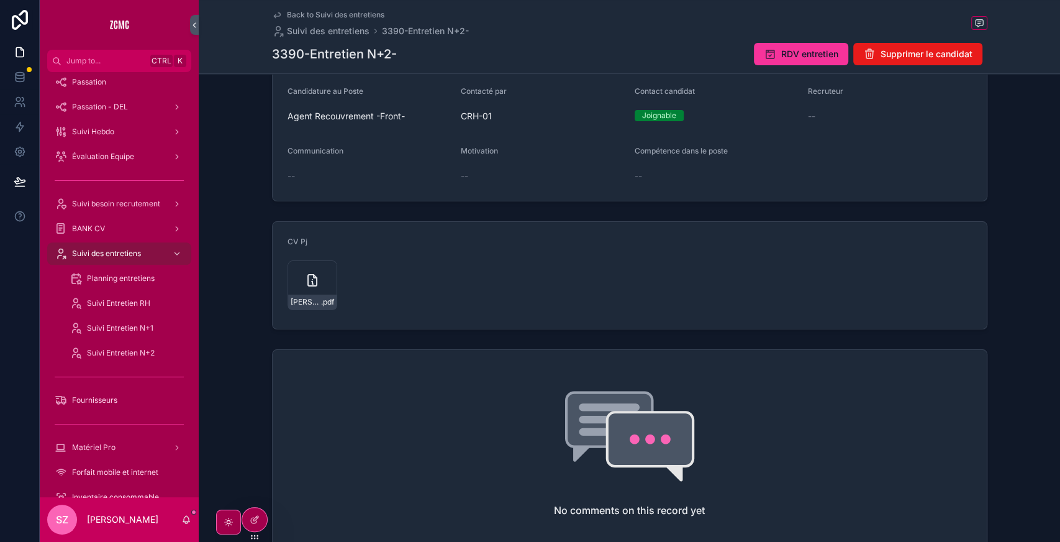
click at [296, 276] on div "[PERSON_NAME],-rec .pdf" at bounding box center [313, 285] width 50 height 50
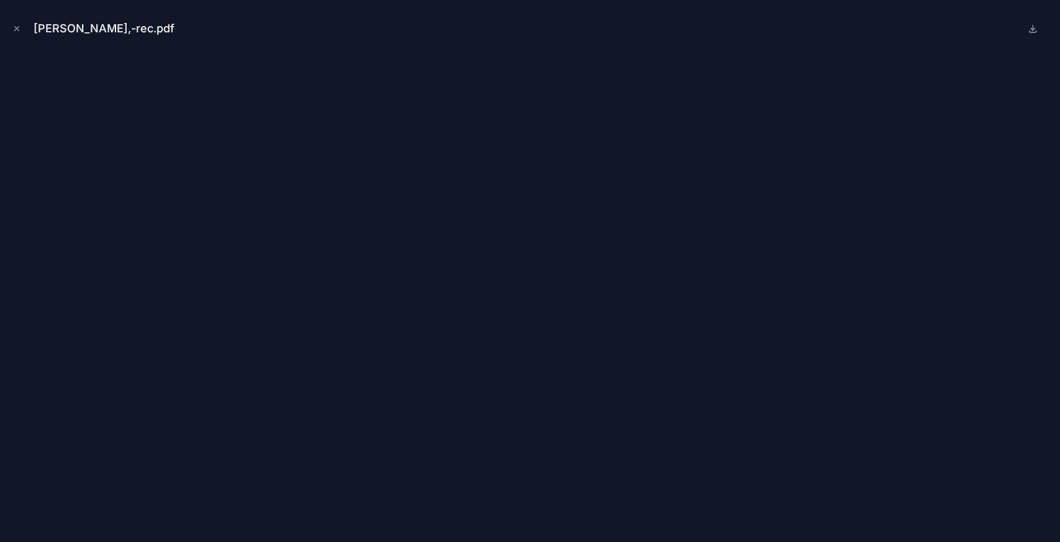
click at [20, 27] on icon "Close modal" at bounding box center [16, 28] width 9 height 9
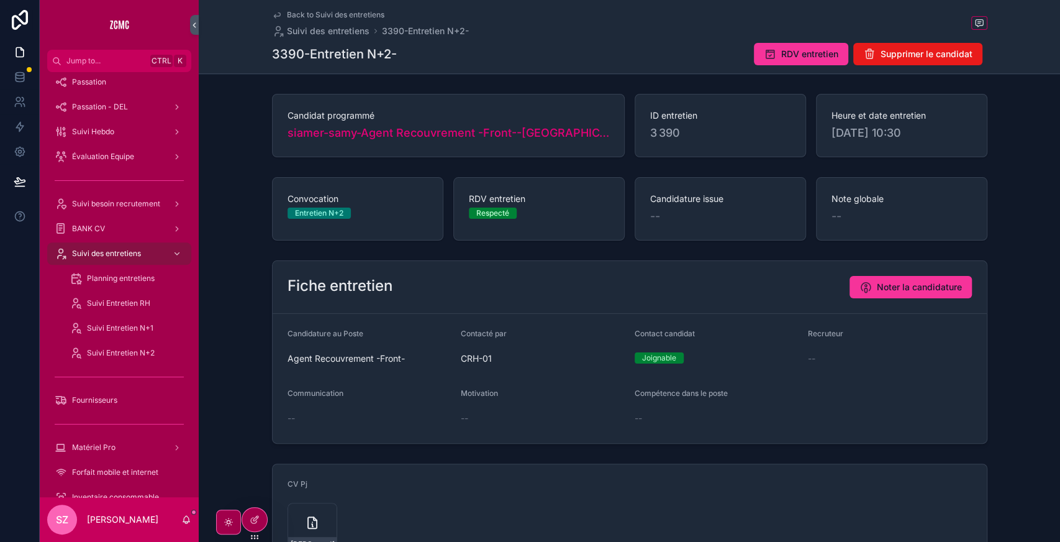
click at [886, 281] on span "Noter la candidature" at bounding box center [919, 287] width 85 height 12
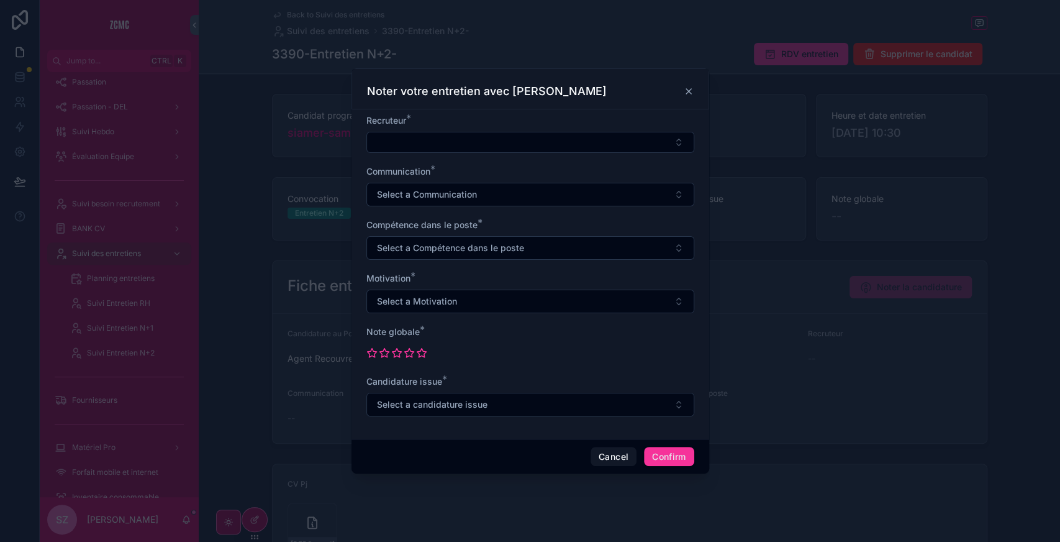
click at [438, 152] on button "Select Button" at bounding box center [530, 142] width 328 height 21
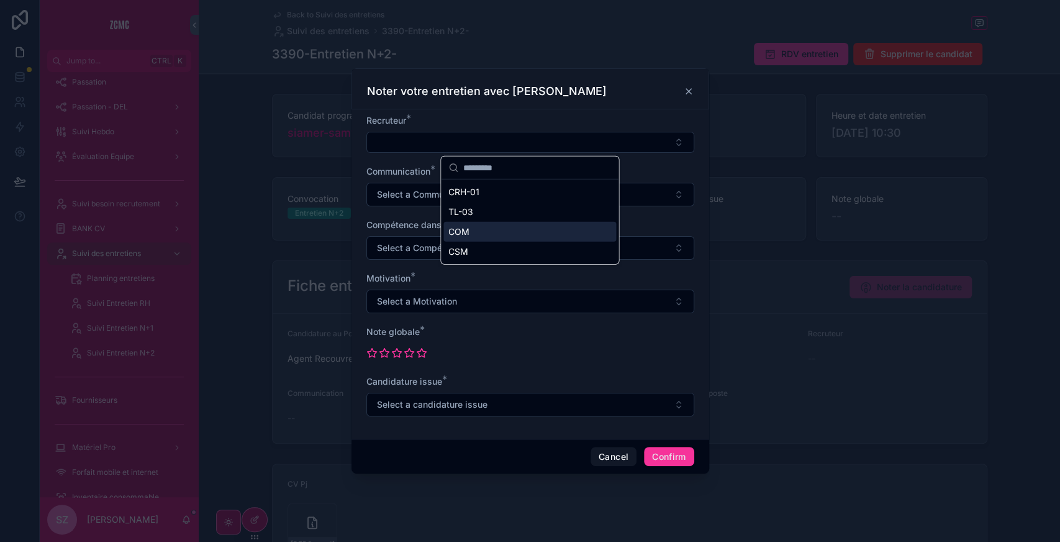
click at [469, 232] on span "COM" at bounding box center [458, 231] width 21 height 12
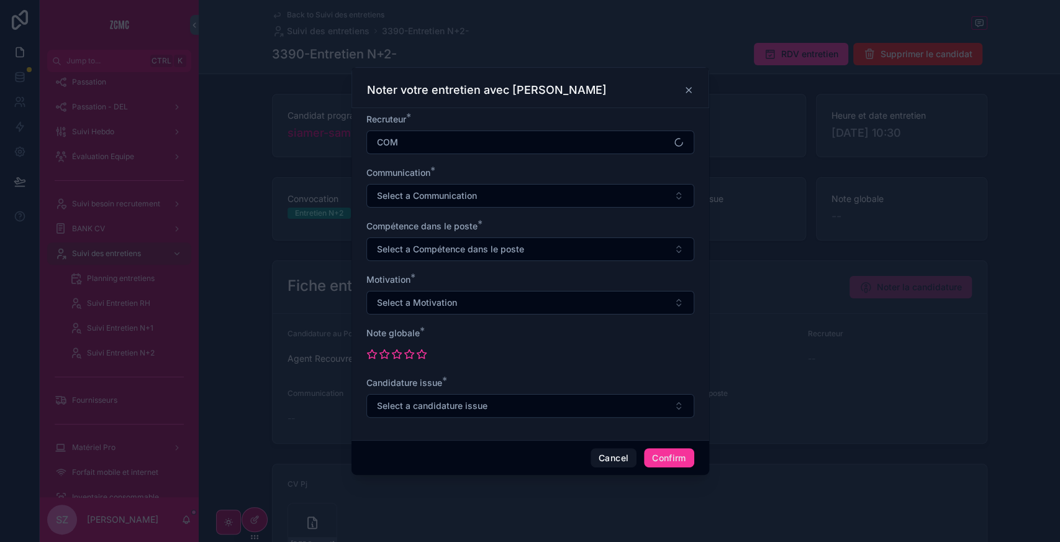
click at [420, 192] on span "Select a Communication" at bounding box center [427, 195] width 100 height 12
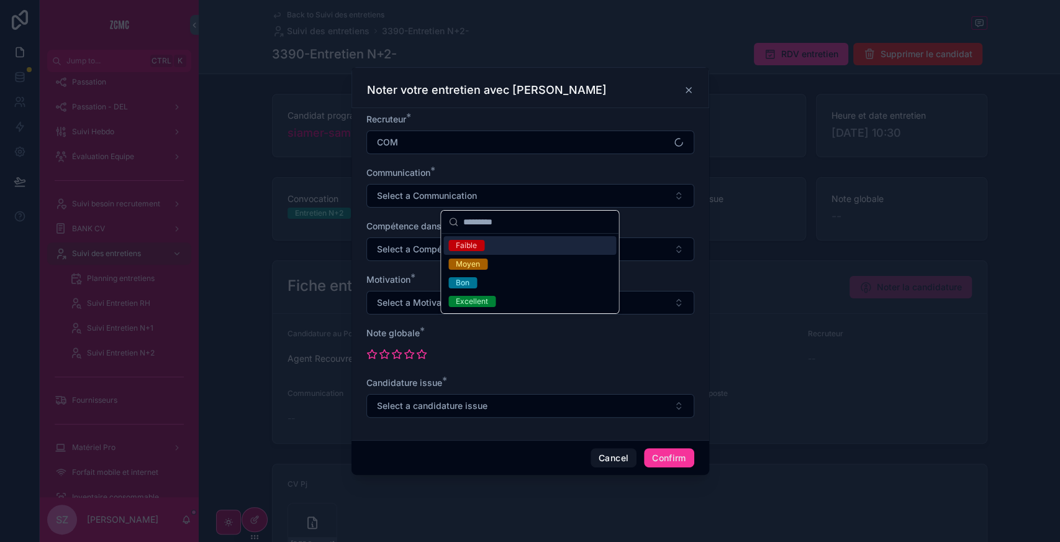
click at [474, 252] on div "Faible" at bounding box center [529, 245] width 173 height 19
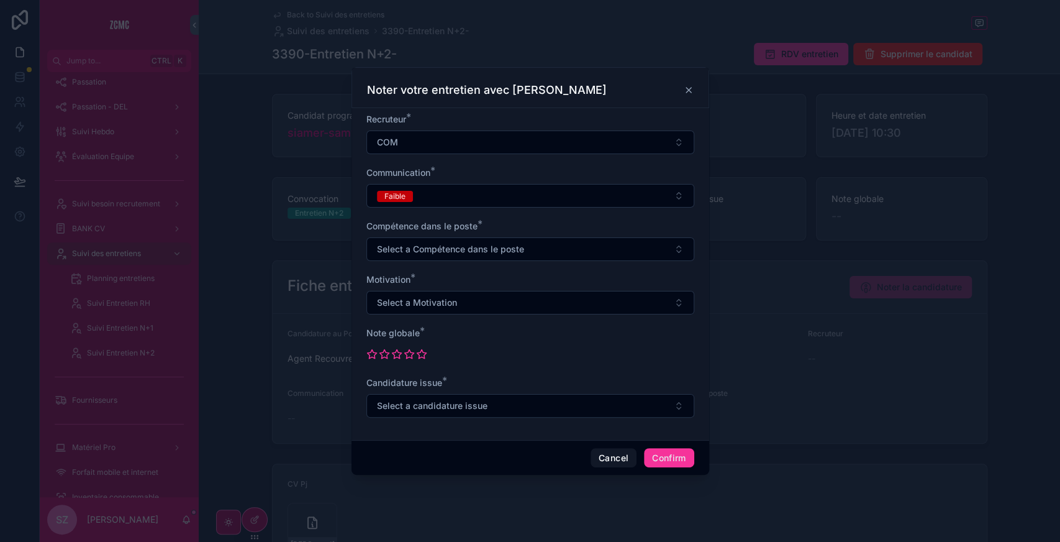
click at [411, 200] on span "Faible" at bounding box center [395, 196] width 36 height 11
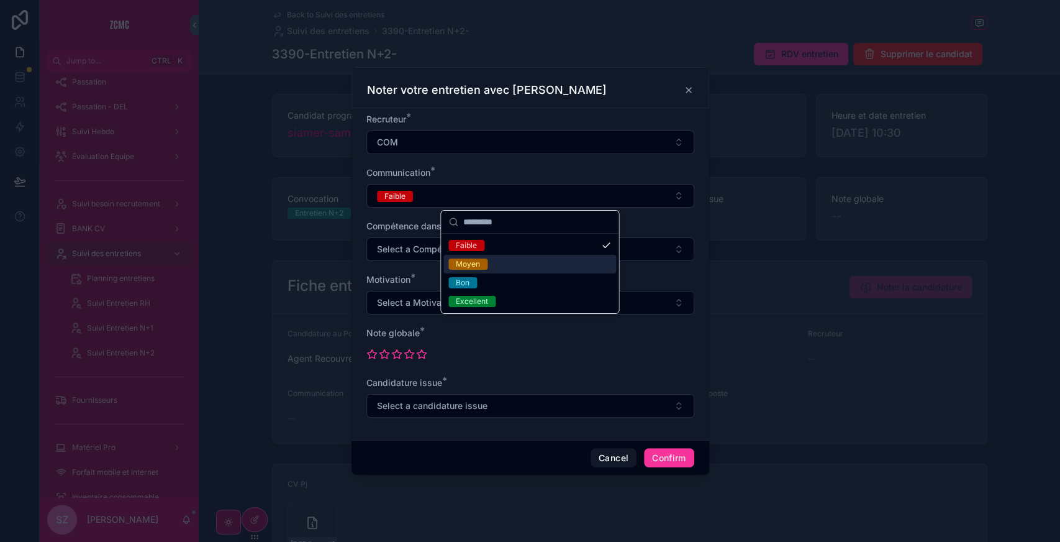
click at [502, 272] on div "Moyen" at bounding box center [529, 264] width 173 height 19
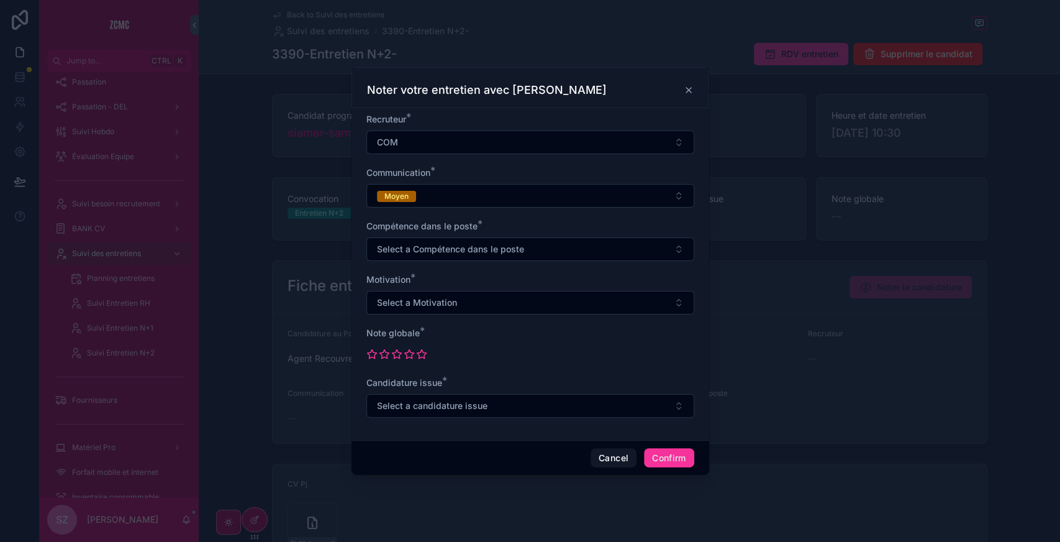
click at [453, 253] on span "Select a Compétence dans le poste" at bounding box center [450, 249] width 147 height 12
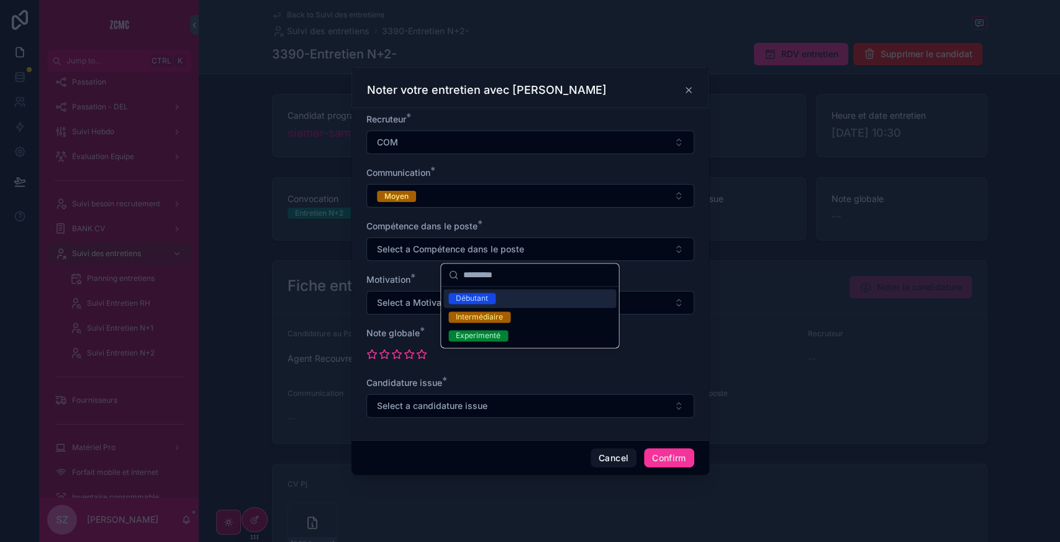
click at [482, 298] on div "Débutant" at bounding box center [472, 298] width 32 height 11
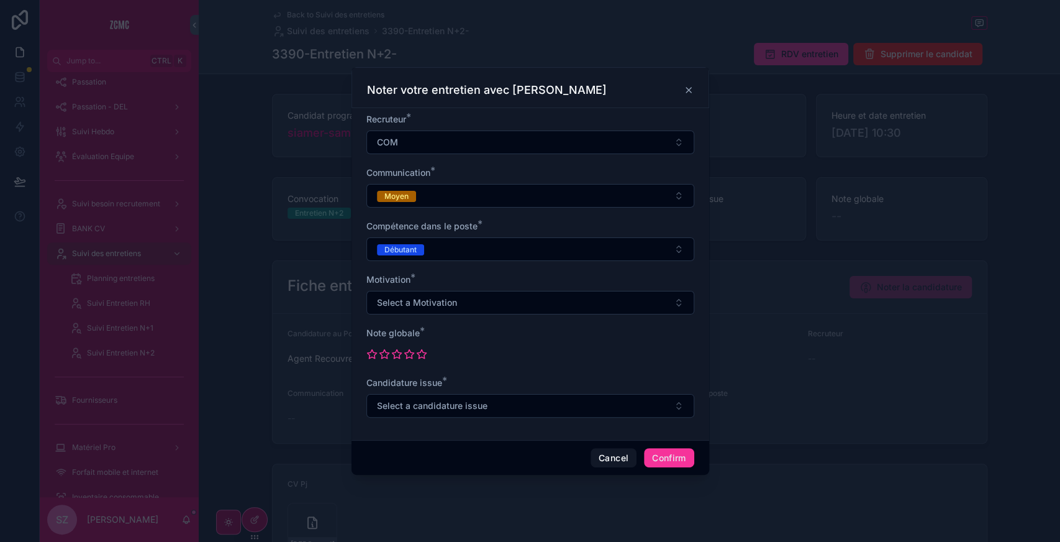
click at [405, 299] on span "Select a Motivation" at bounding box center [417, 302] width 80 height 12
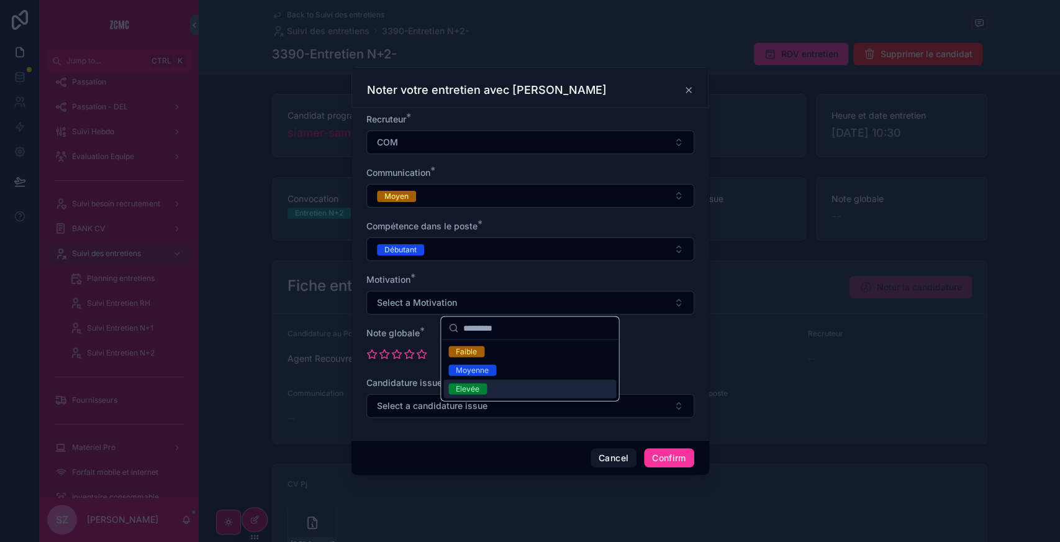
click at [491, 389] on div "Elevée" at bounding box center [529, 388] width 173 height 19
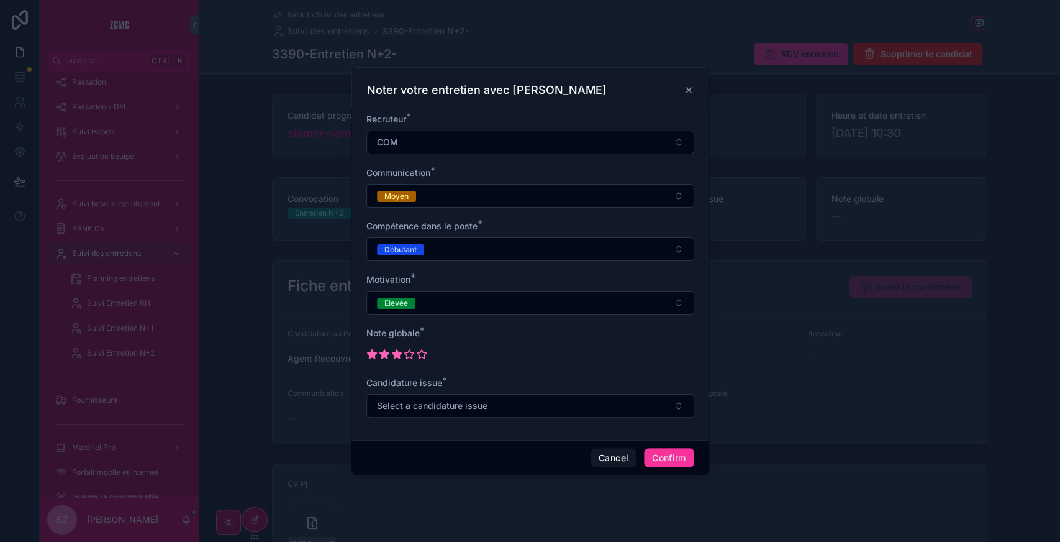
click at [397, 358] on icon at bounding box center [396, 353] width 11 height 11
click at [438, 415] on button "Select a candidature issue" at bounding box center [530, 406] width 328 height 24
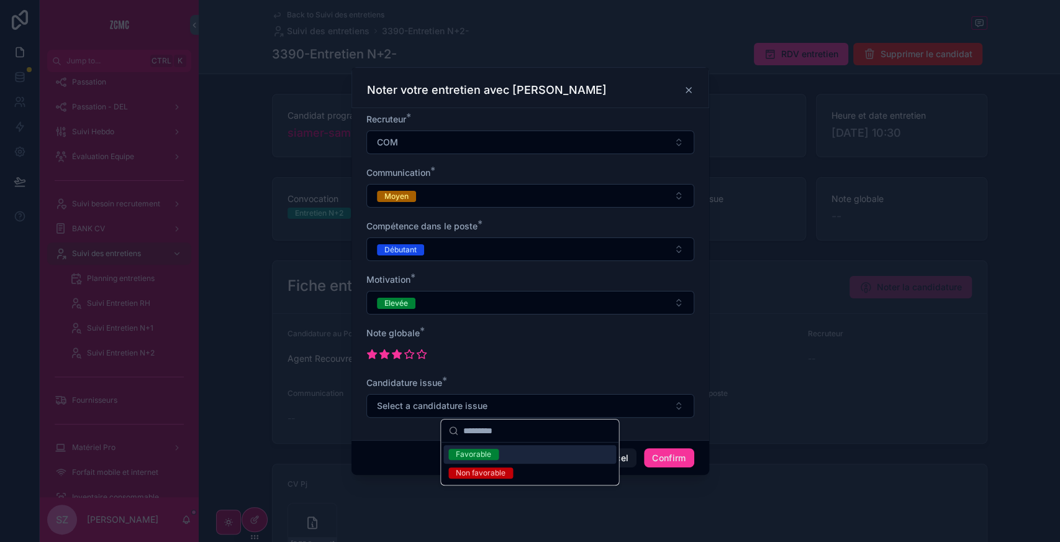
click at [502, 457] on div "Favorable" at bounding box center [529, 454] width 173 height 19
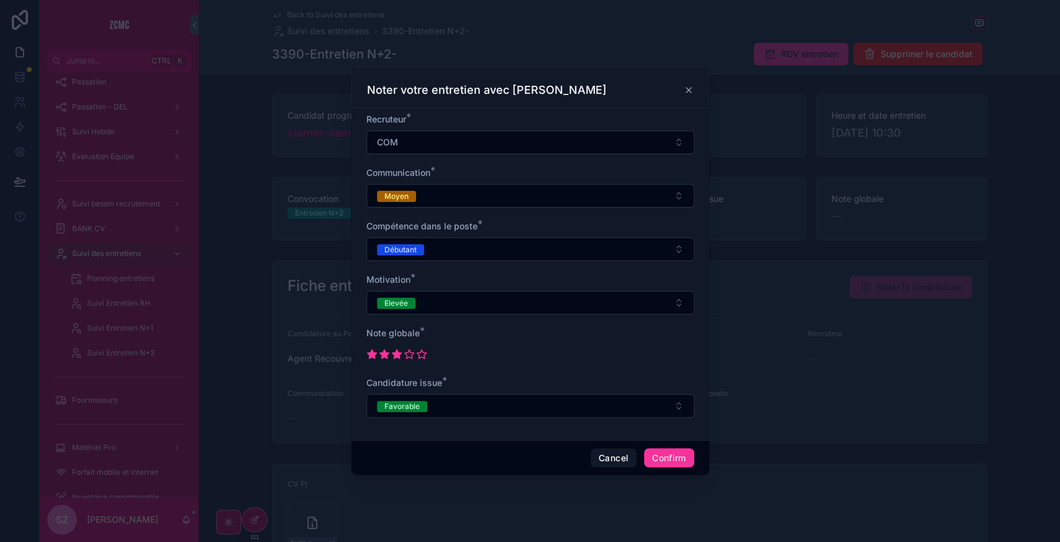
click at [656, 450] on button "Confirm" at bounding box center [669, 458] width 50 height 20
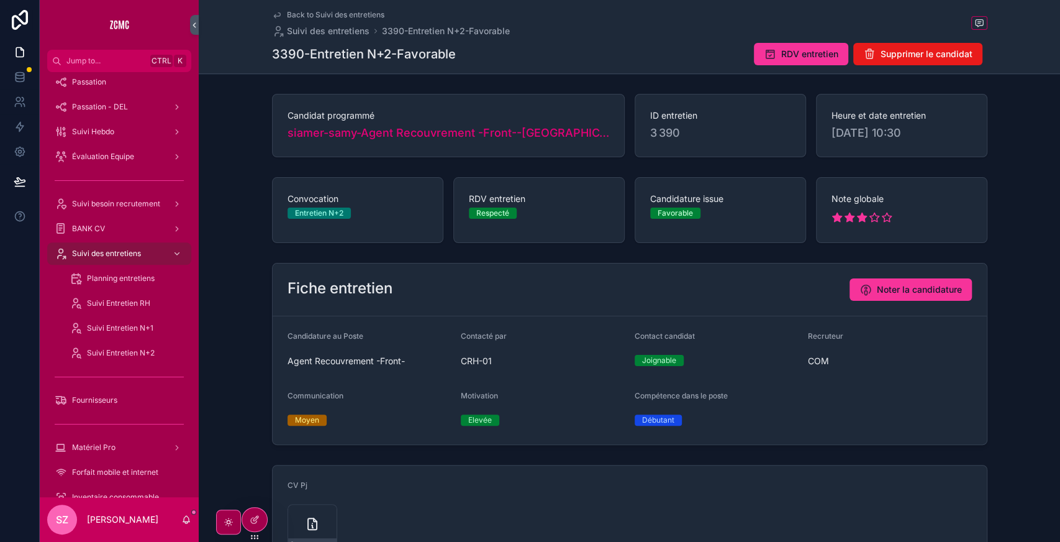
click at [294, 17] on span "Back to Suivi des entretiens" at bounding box center [336, 15] width 98 height 10
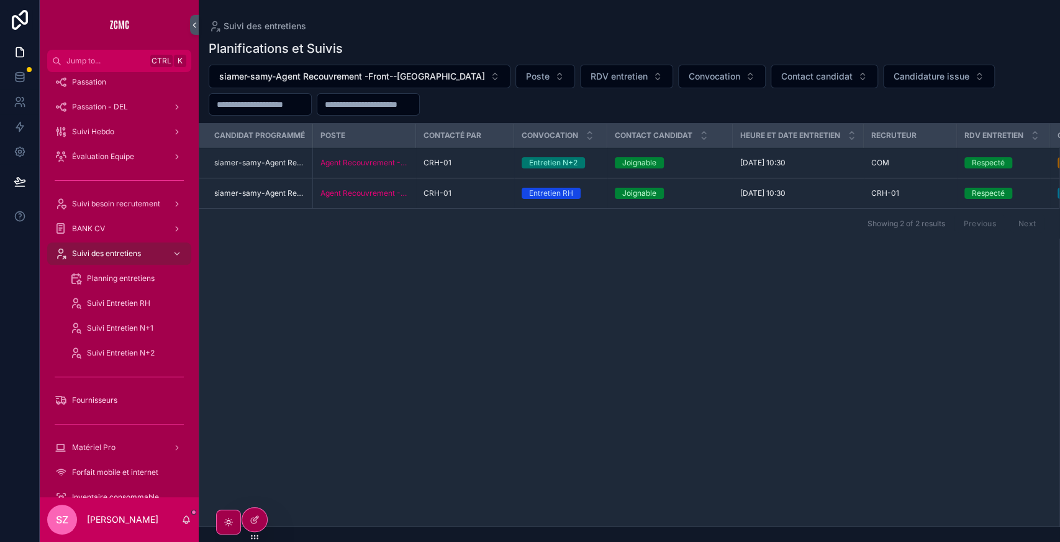
click at [318, 73] on span "siamer-samy-Agent Recouvrement -Front--[GEOGRAPHIC_DATA]" at bounding box center [352, 76] width 266 height 12
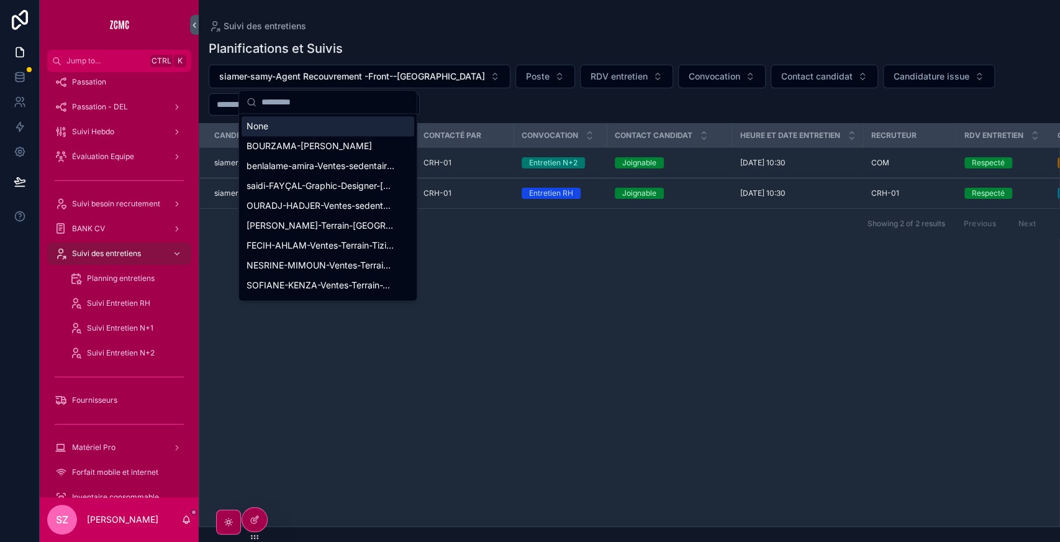
click at [292, 129] on div "None" at bounding box center [328, 126] width 173 height 20
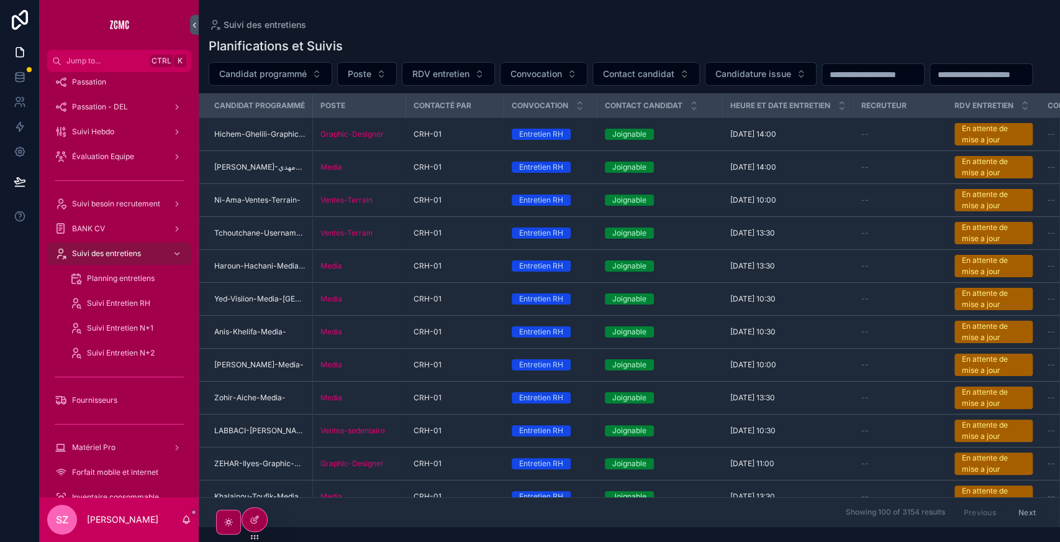
click at [930, 83] on input "scrollable content" at bounding box center [981, 74] width 102 height 17
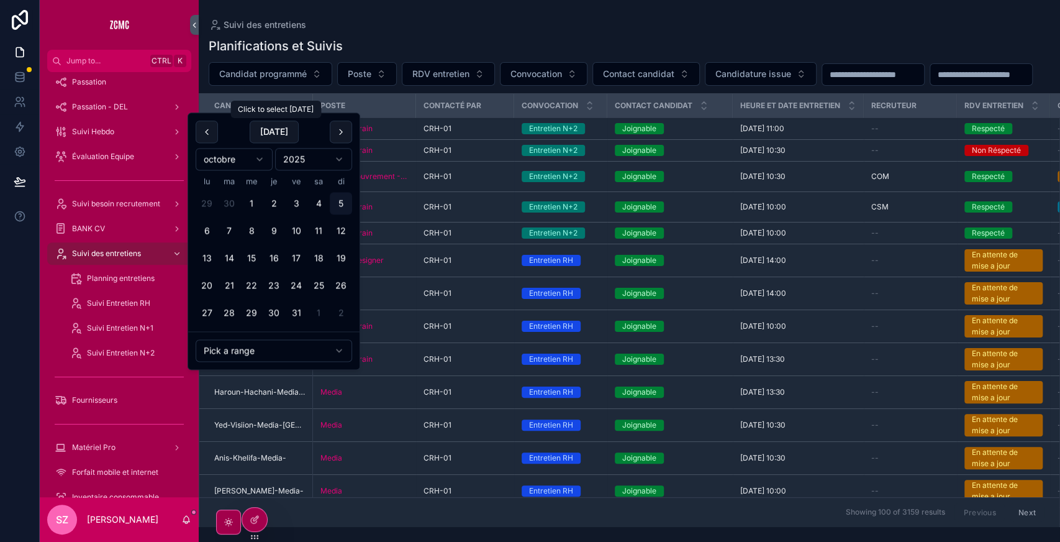
click at [274, 134] on button "[DATE]" at bounding box center [274, 131] width 49 height 22
type input "**********"
click at [375, 86] on div "**********" at bounding box center [629, 74] width 861 height 24
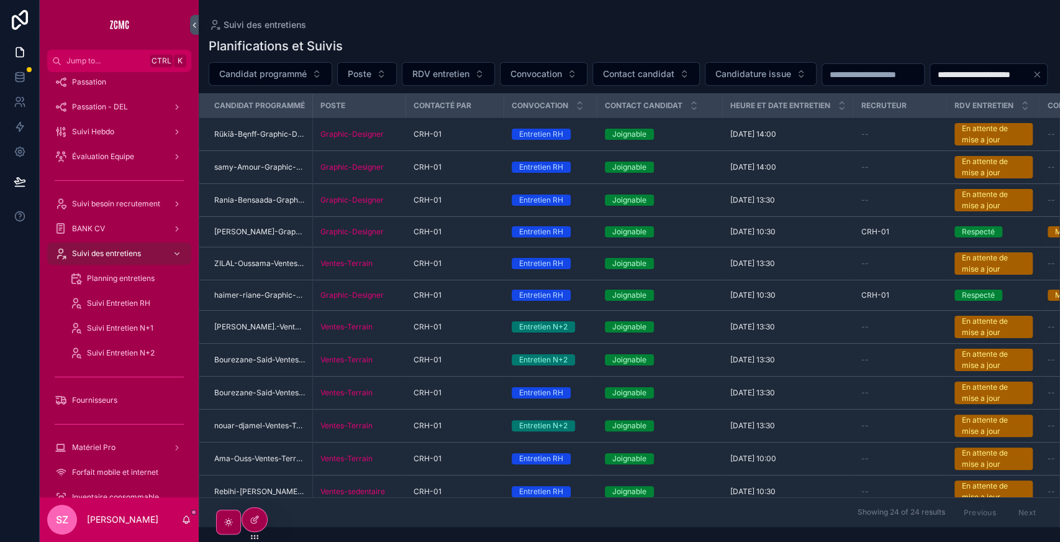
click at [441, 67] on button "RDV entretien" at bounding box center [448, 74] width 93 height 24
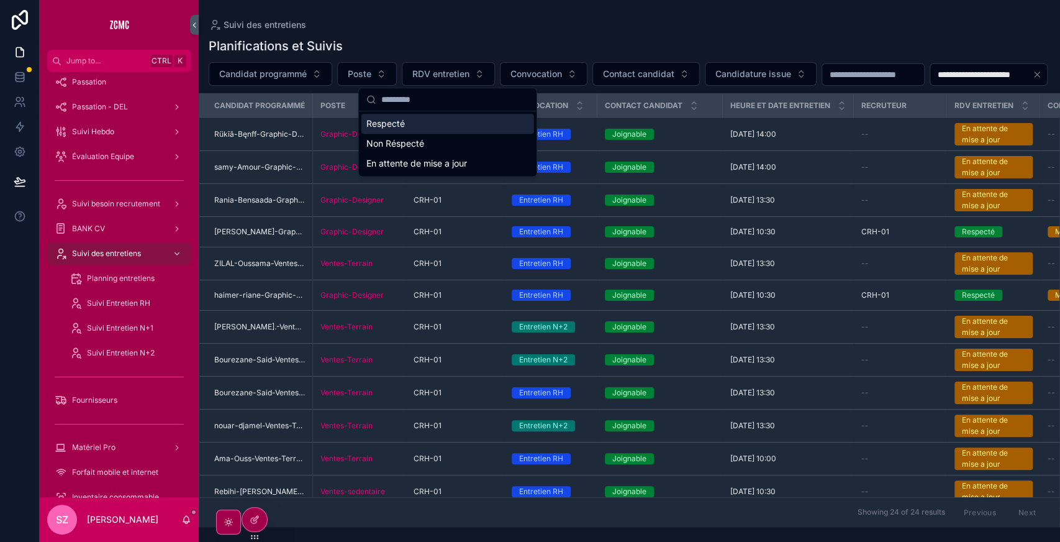
click at [515, 78] on span "Convocation" at bounding box center [537, 74] width 52 height 12
click at [526, 69] on span "Convocation" at bounding box center [537, 74] width 52 height 12
click at [538, 73] on span "Convocation" at bounding box center [537, 74] width 52 height 12
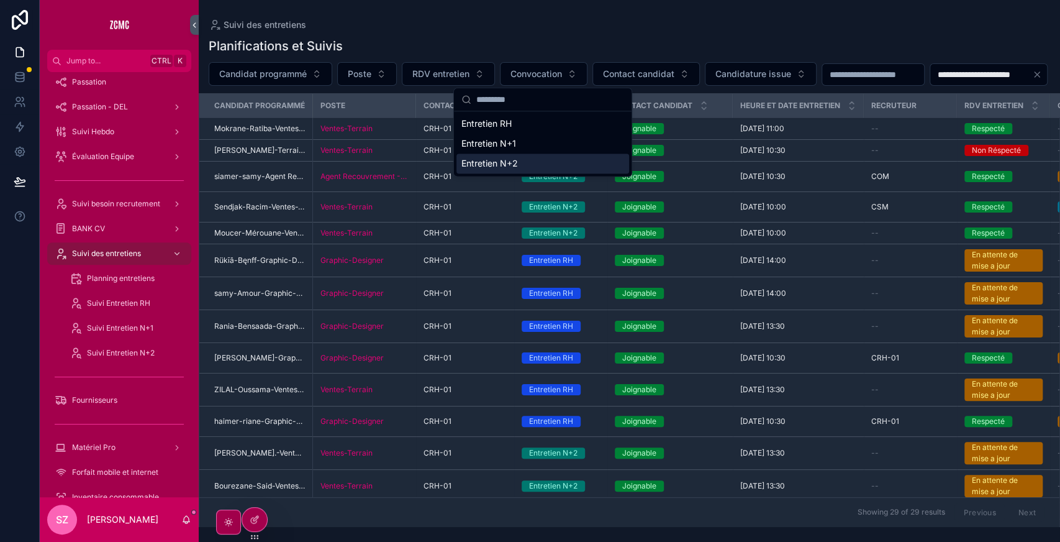
click at [483, 159] on div "Entretien N+2" at bounding box center [542, 163] width 173 height 20
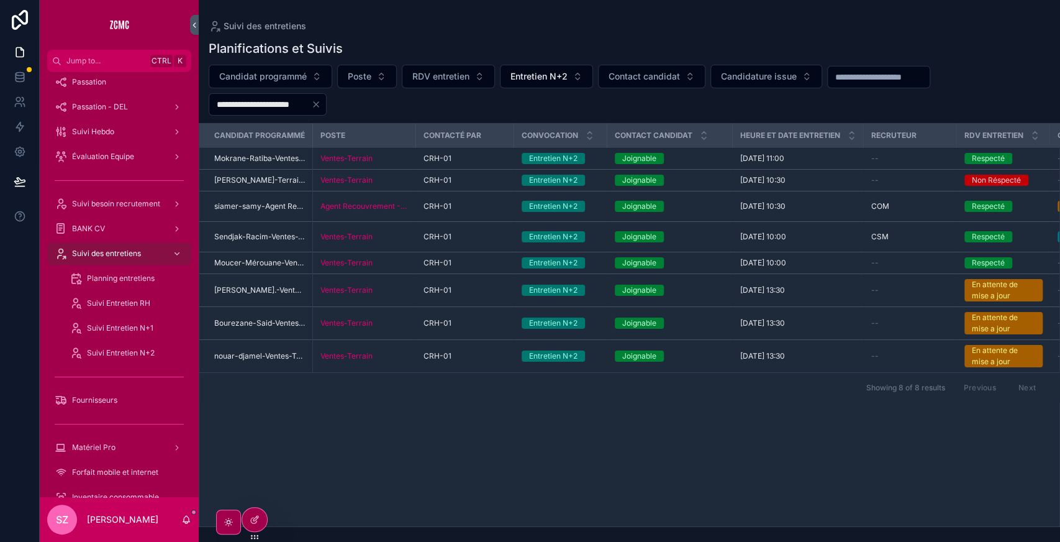
click at [466, 159] on div "CRH-01" at bounding box center [465, 158] width 83 height 10
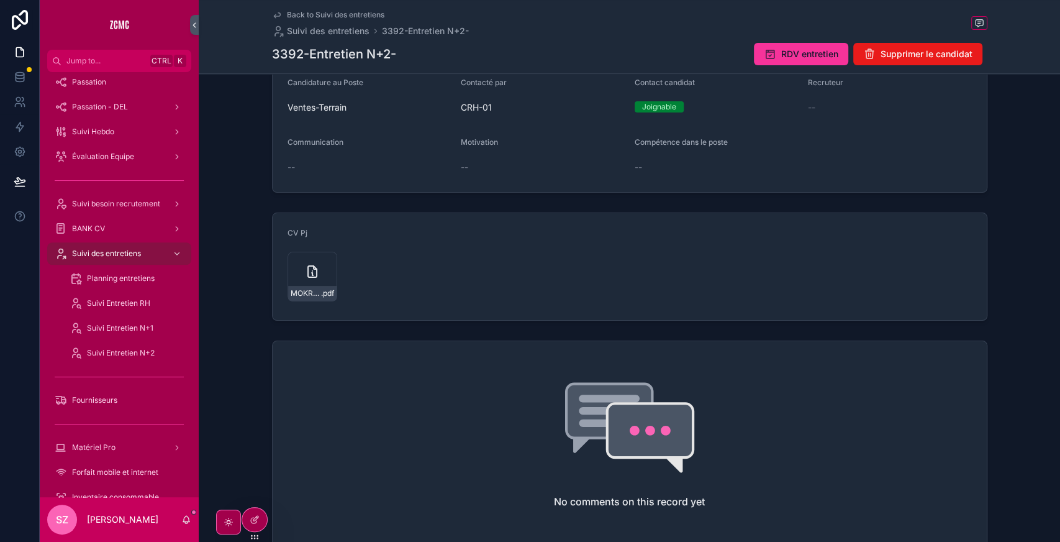
scroll to position [252, 0]
click at [297, 262] on div "MOKRANE-ratiba,-com .pdf" at bounding box center [313, 276] width 50 height 50
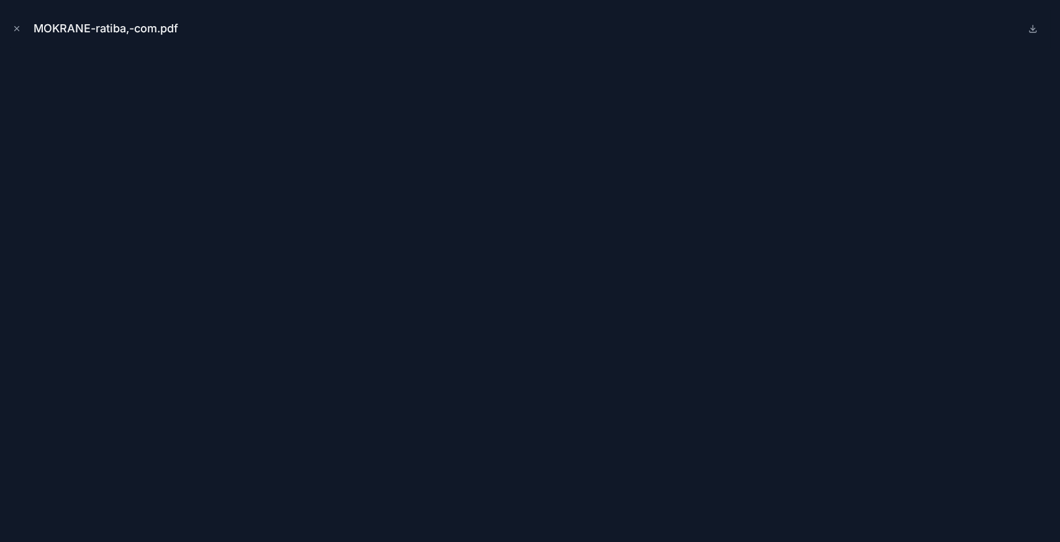
click at [15, 27] on icon "Close modal" at bounding box center [17, 29] width 4 height 4
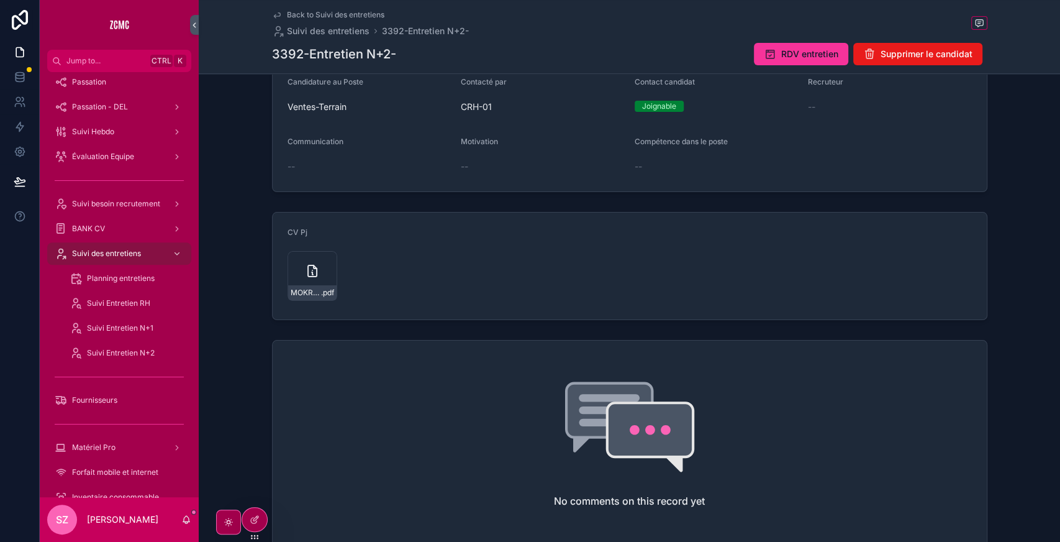
scroll to position [145, 0]
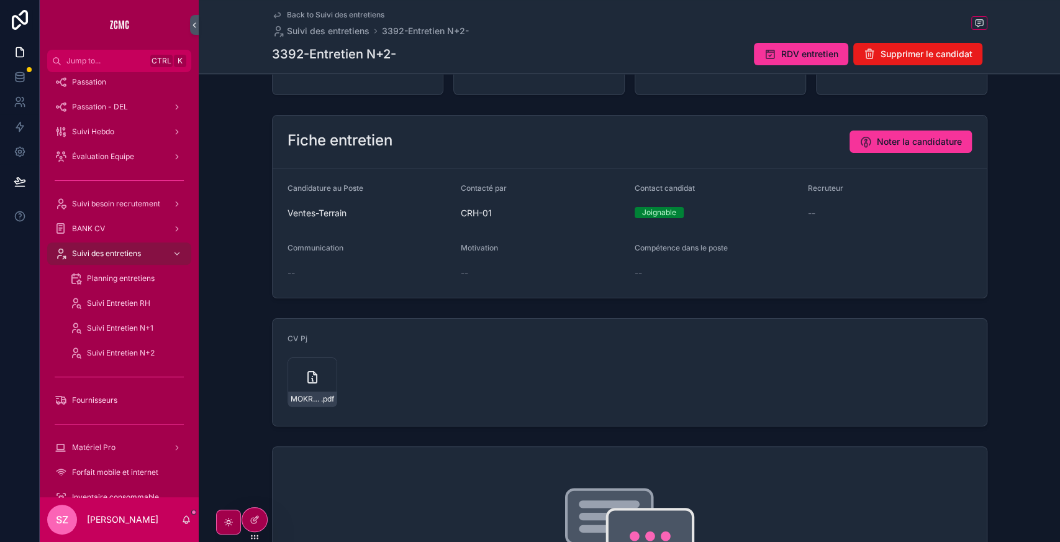
click at [917, 138] on span "Noter la candidature" at bounding box center [919, 141] width 85 height 12
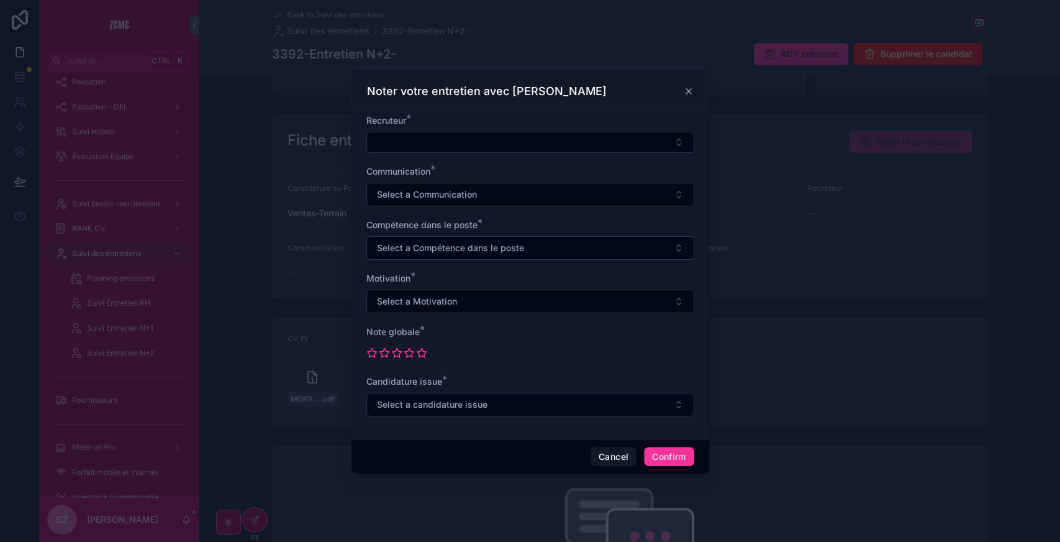
click at [445, 132] on button "Select Button" at bounding box center [530, 142] width 328 height 21
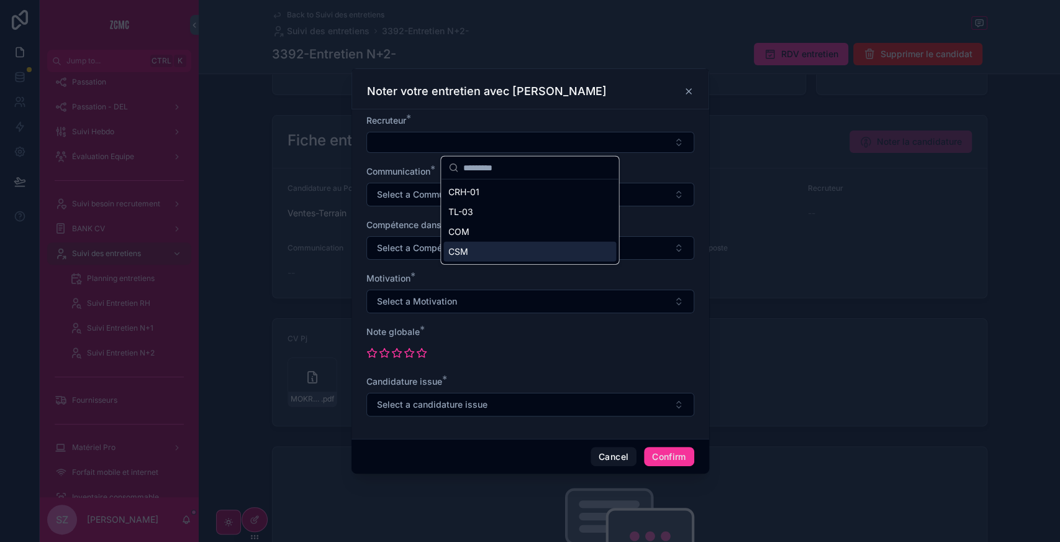
click at [471, 252] on div "CSM" at bounding box center [529, 252] width 173 height 20
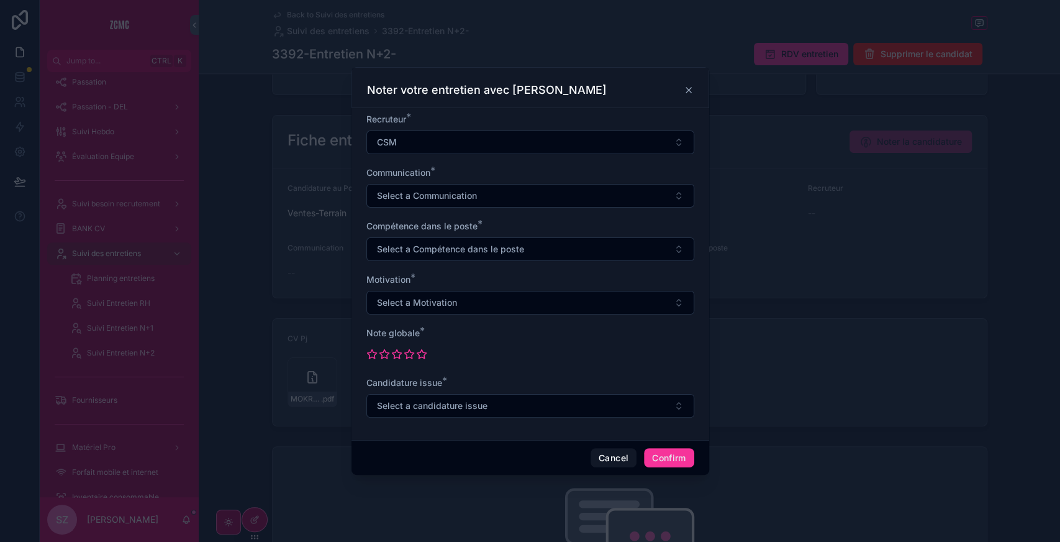
click at [399, 189] on button "Select a Communication" at bounding box center [530, 196] width 328 height 24
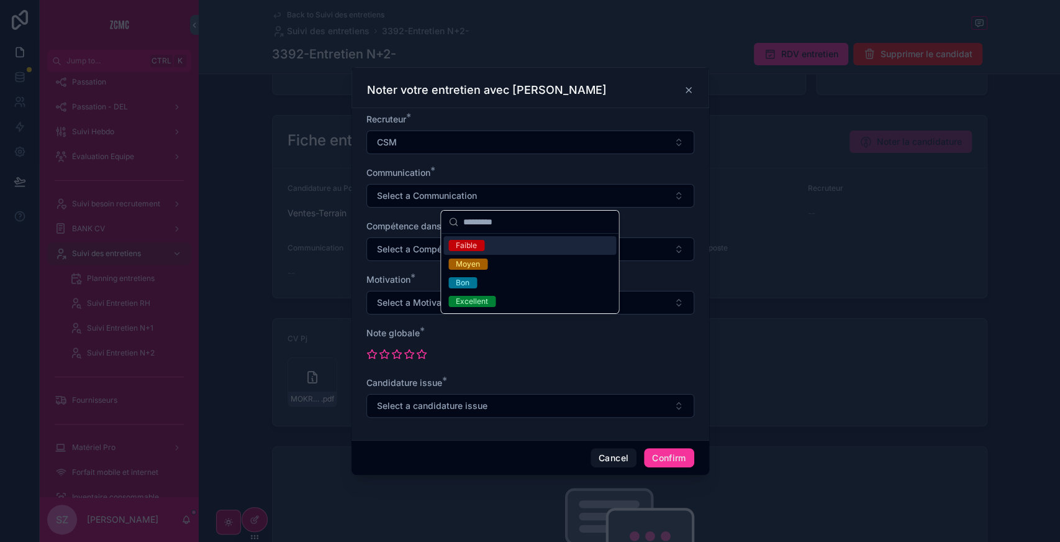
click at [475, 251] on div "Faible" at bounding box center [529, 245] width 173 height 19
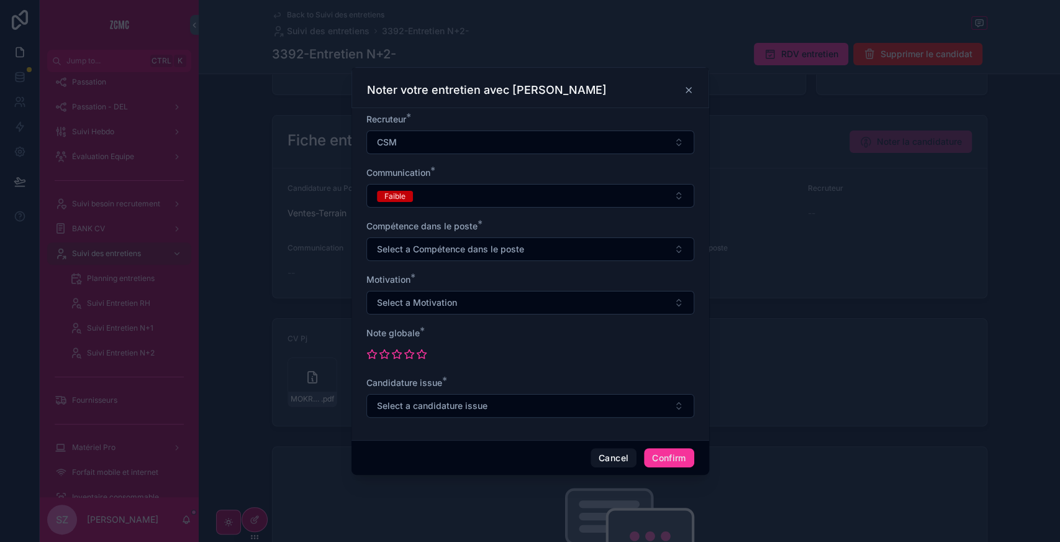
click at [422, 239] on button "Select a Compétence dans le poste" at bounding box center [530, 249] width 328 height 24
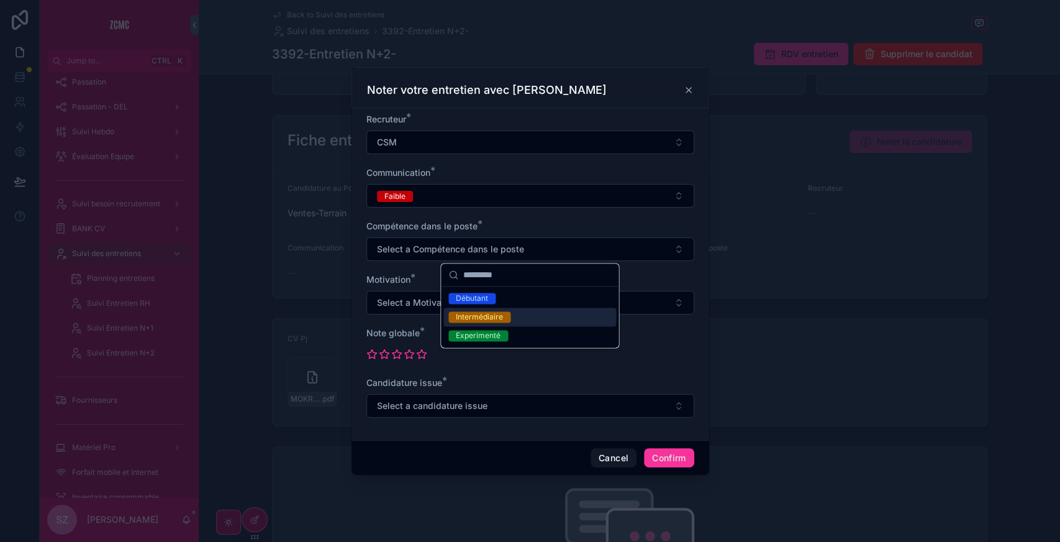
click at [473, 311] on div "Intermédiaire" at bounding box center [479, 316] width 47 height 11
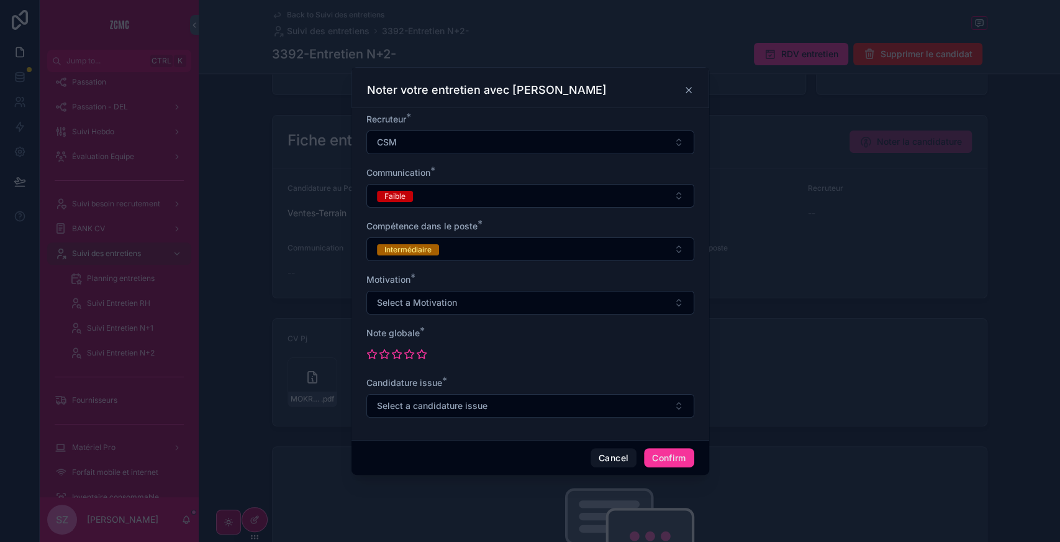
drag, startPoint x: 419, startPoint y: 289, endPoint x: 420, endPoint y: 298, distance: 8.8
click at [420, 298] on div "Motivation * Select a Motivation" at bounding box center [530, 293] width 328 height 41
click at [420, 298] on span "Select a Motivation" at bounding box center [417, 302] width 80 height 12
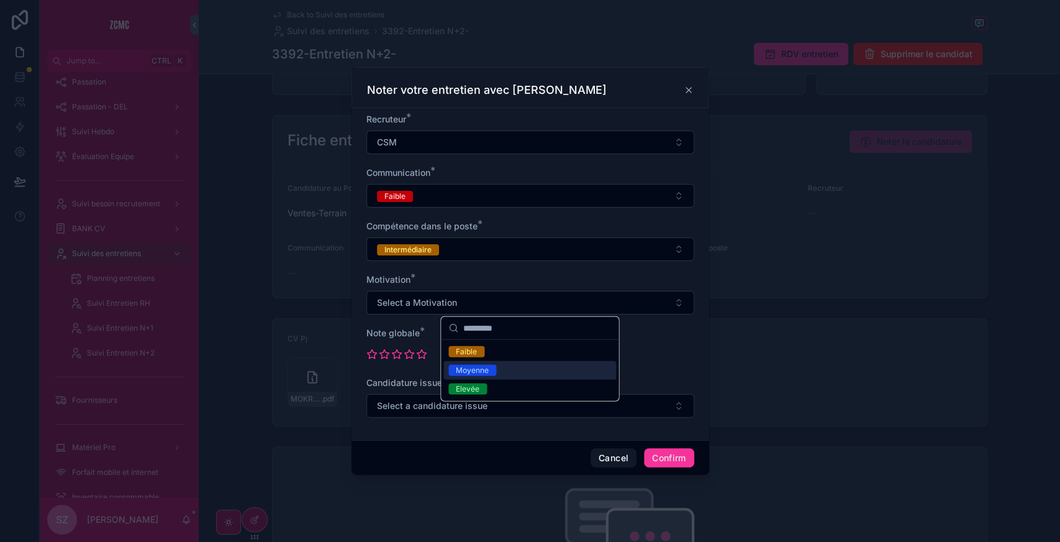
click at [453, 370] on span "Moyenne" at bounding box center [472, 370] width 48 height 11
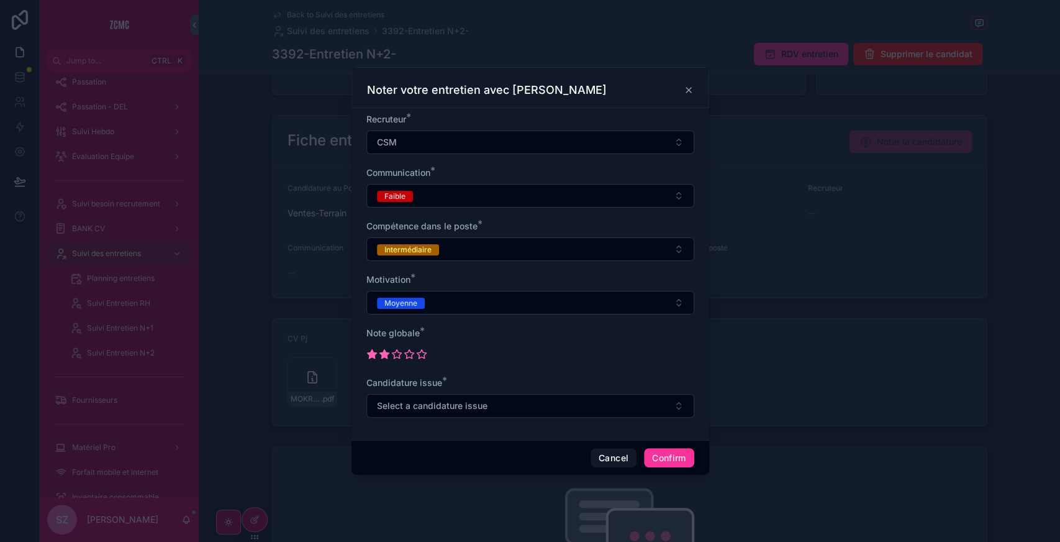
click at [386, 358] on icon at bounding box center [384, 353] width 11 height 11
click at [399, 399] on span "Select a candidature issue" at bounding box center [432, 405] width 111 height 12
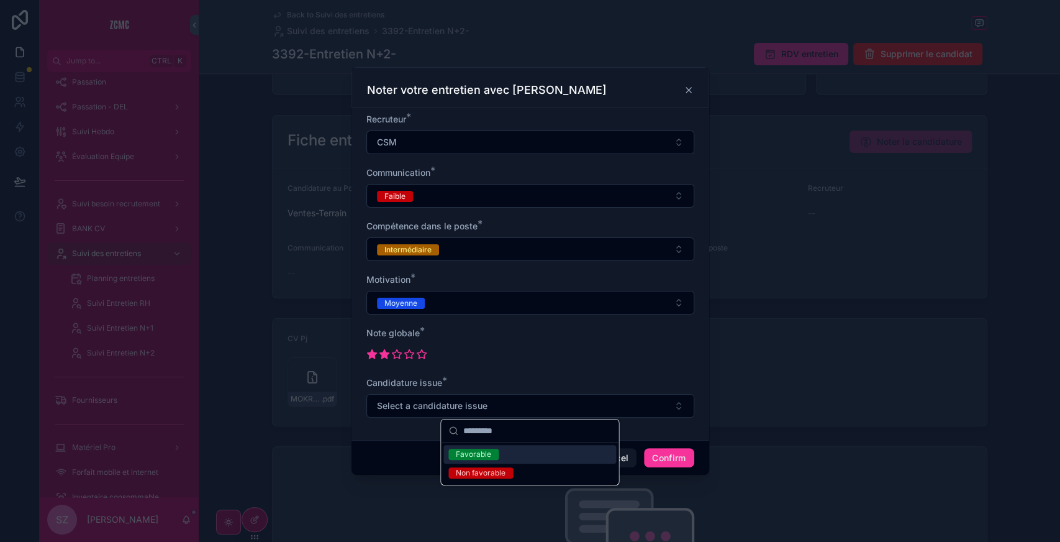
click at [470, 452] on div "Favorable" at bounding box center [473, 453] width 35 height 11
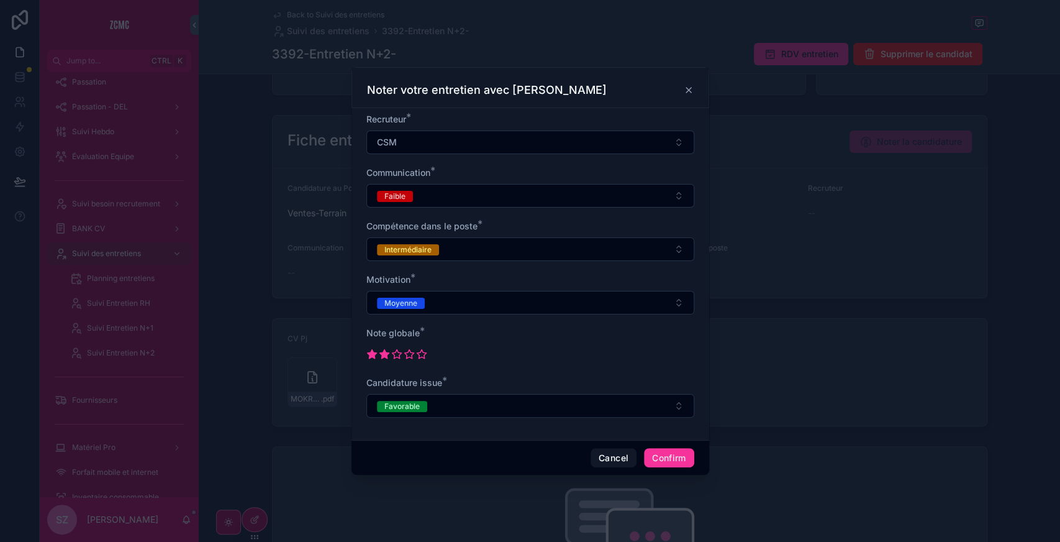
click at [673, 455] on button "Confirm" at bounding box center [669, 458] width 50 height 20
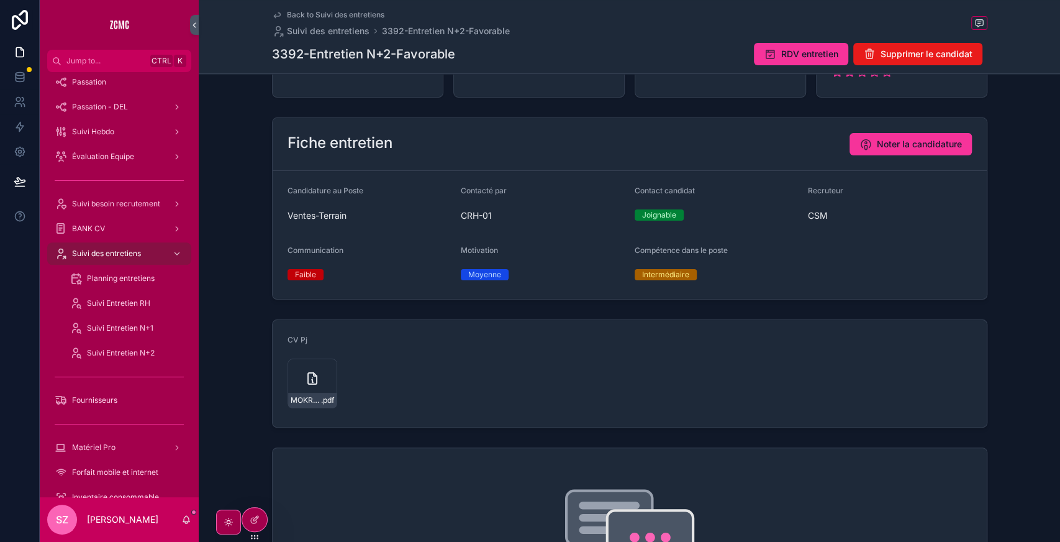
click at [907, 144] on span "Noter la candidature" at bounding box center [919, 144] width 85 height 12
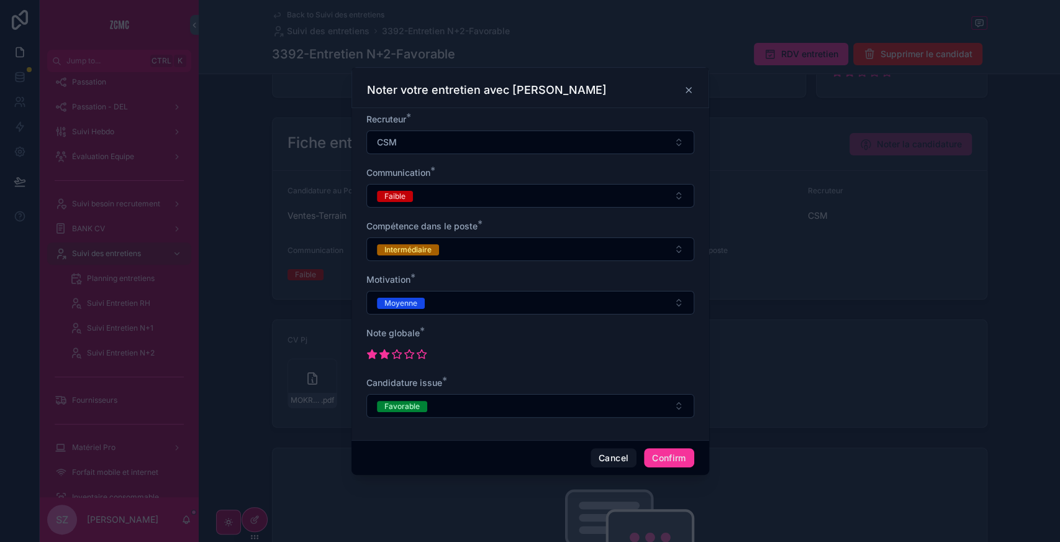
click at [489, 401] on button "Favorable" at bounding box center [530, 406] width 328 height 24
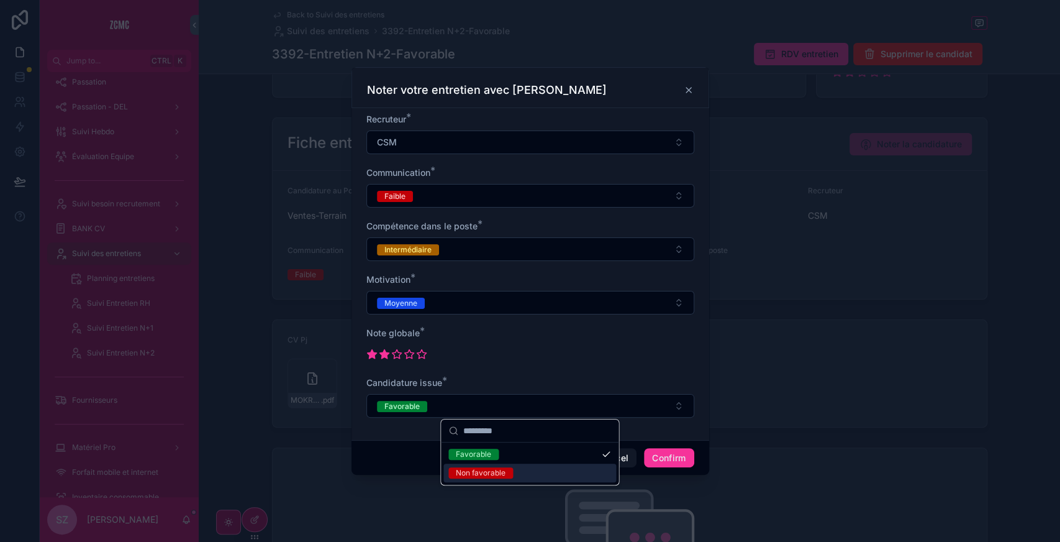
click at [491, 470] on div "Non favorable" at bounding box center [481, 472] width 50 height 11
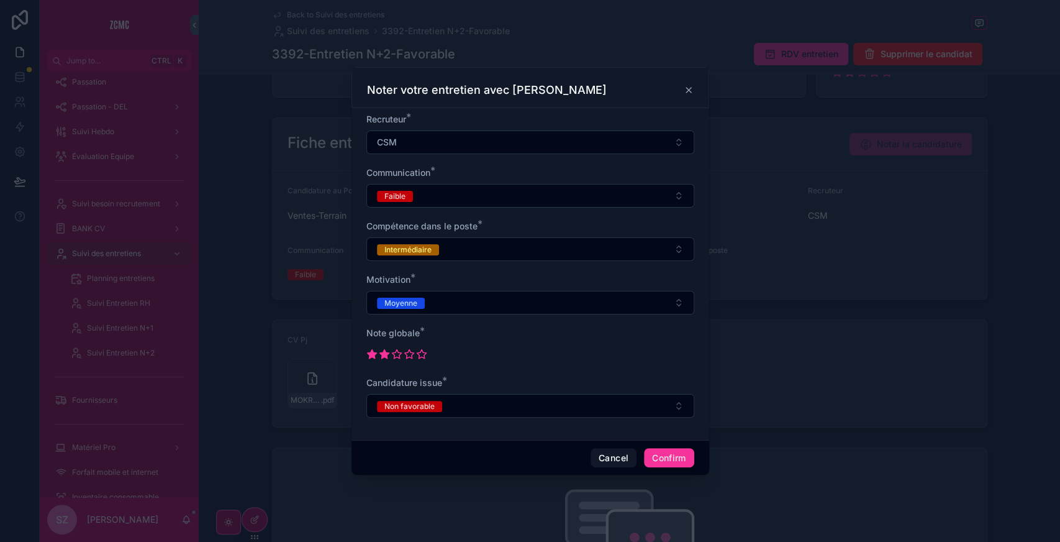
click at [671, 450] on button "Confirm" at bounding box center [669, 458] width 50 height 20
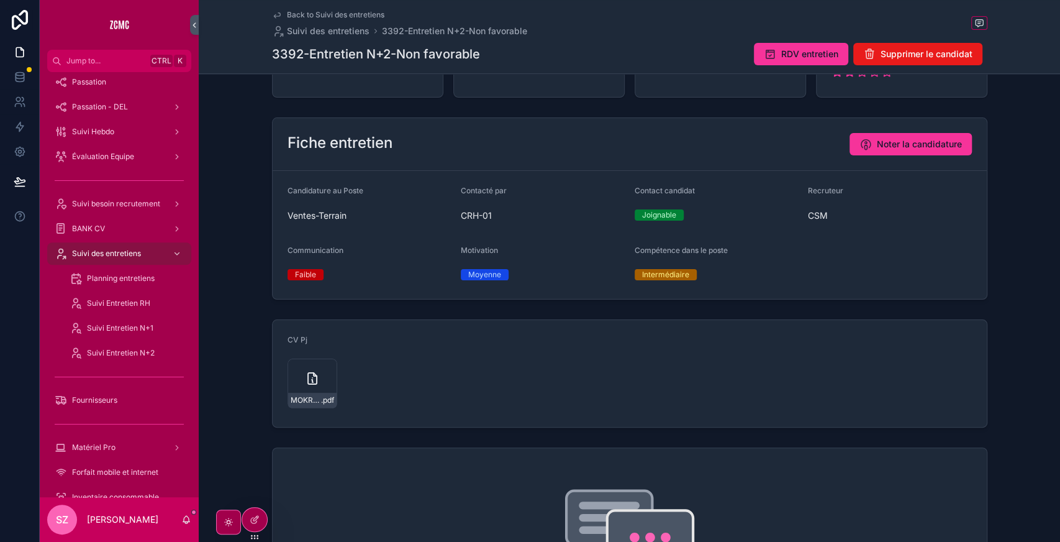
scroll to position [0, 0]
